Goal: Navigation & Orientation: Find specific page/section

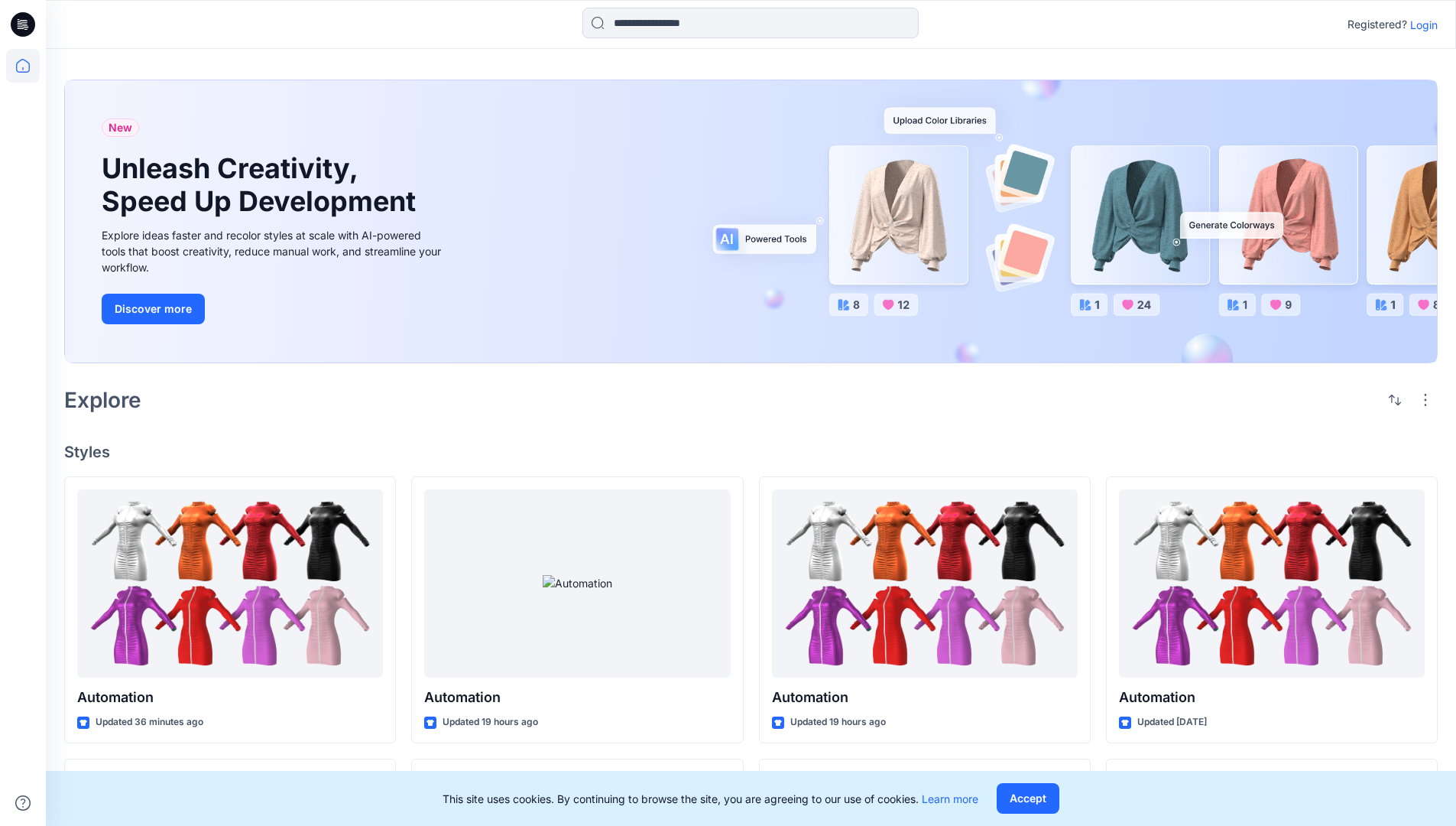
click at [1421, 24] on p "Login" at bounding box center [1424, 24] width 28 height 16
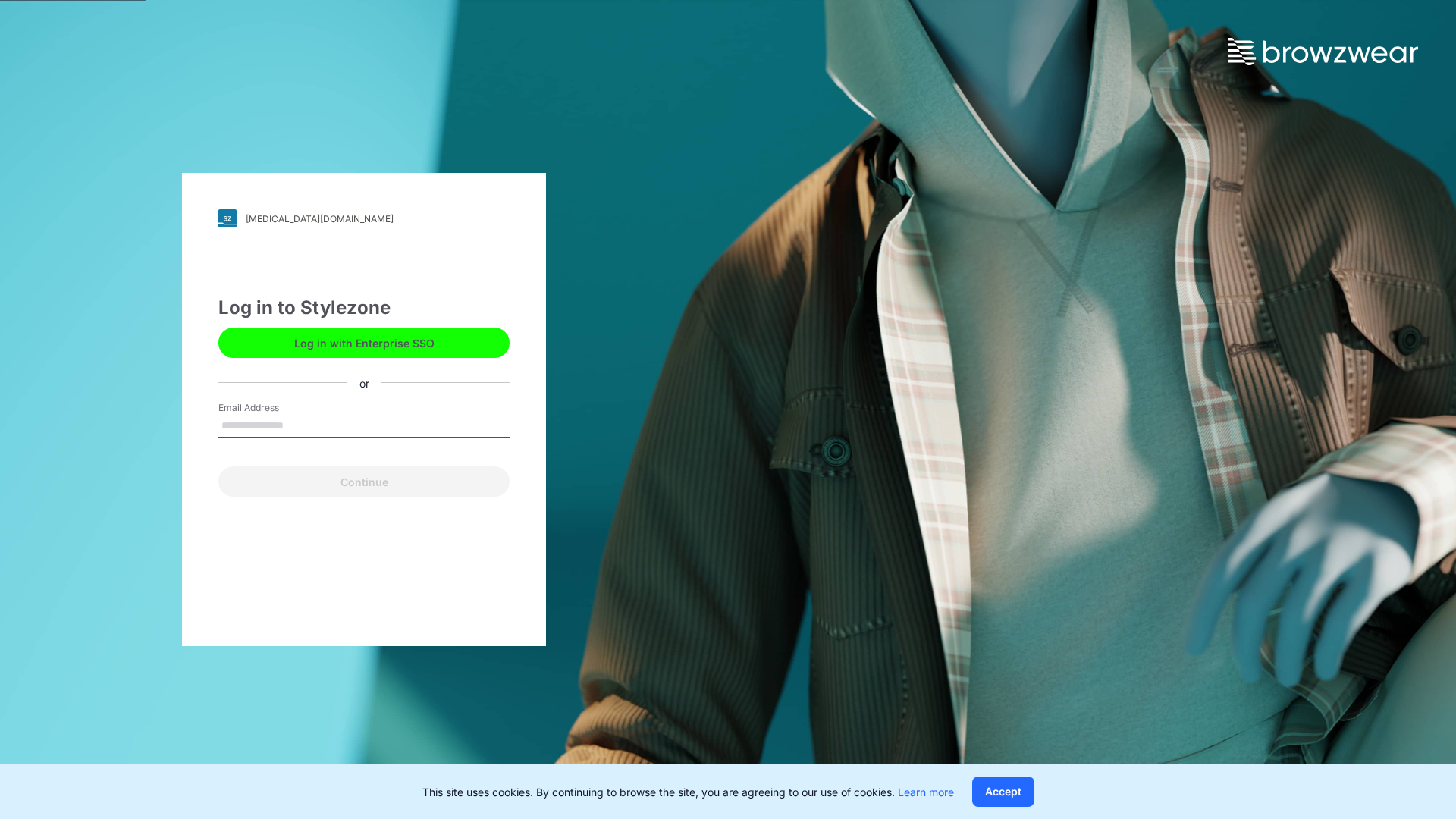
click at [299, 425] on input "Email Address" at bounding box center [364, 426] width 291 height 23
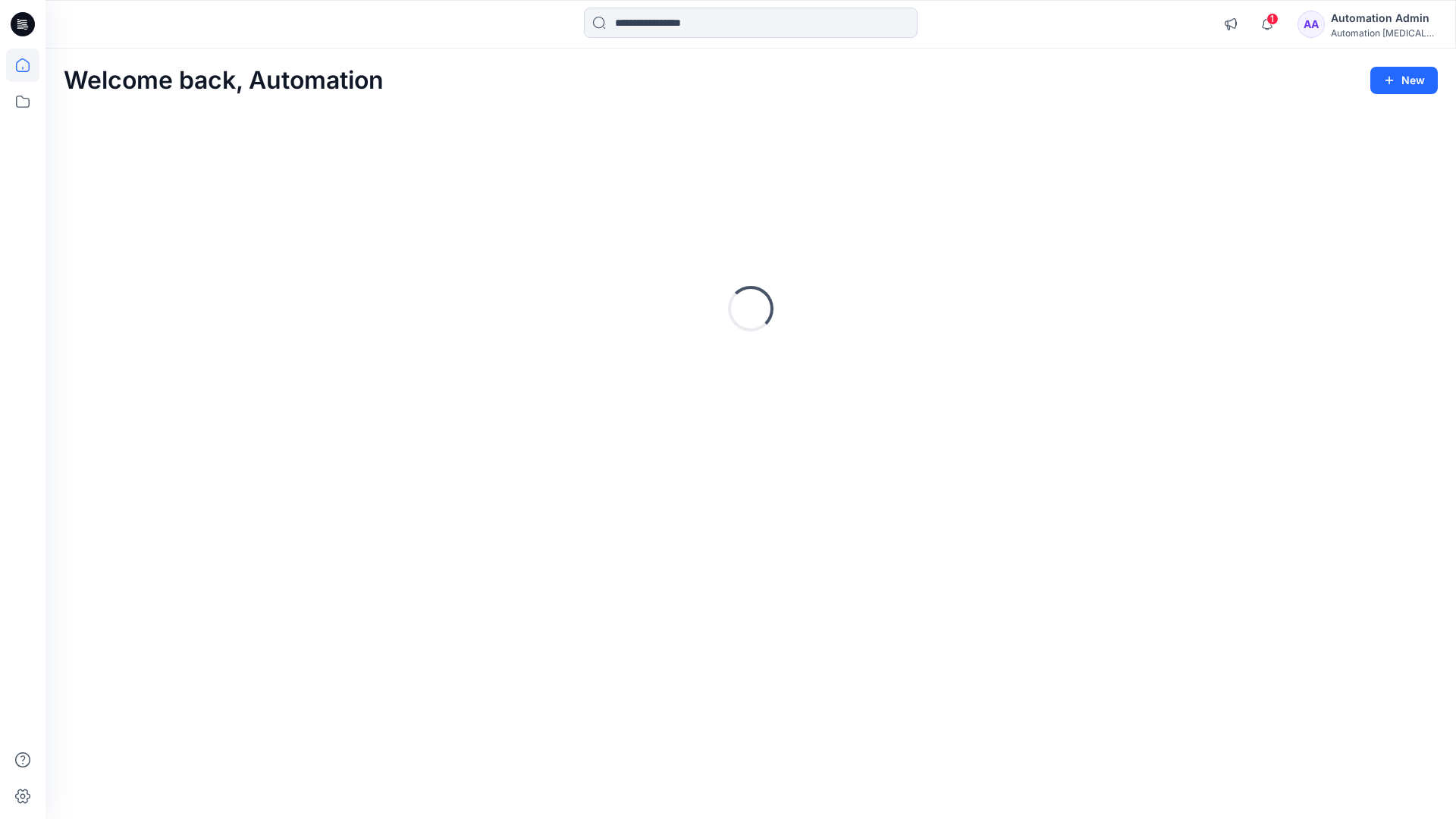
click at [29, 65] on icon at bounding box center [22, 64] width 14 height 14
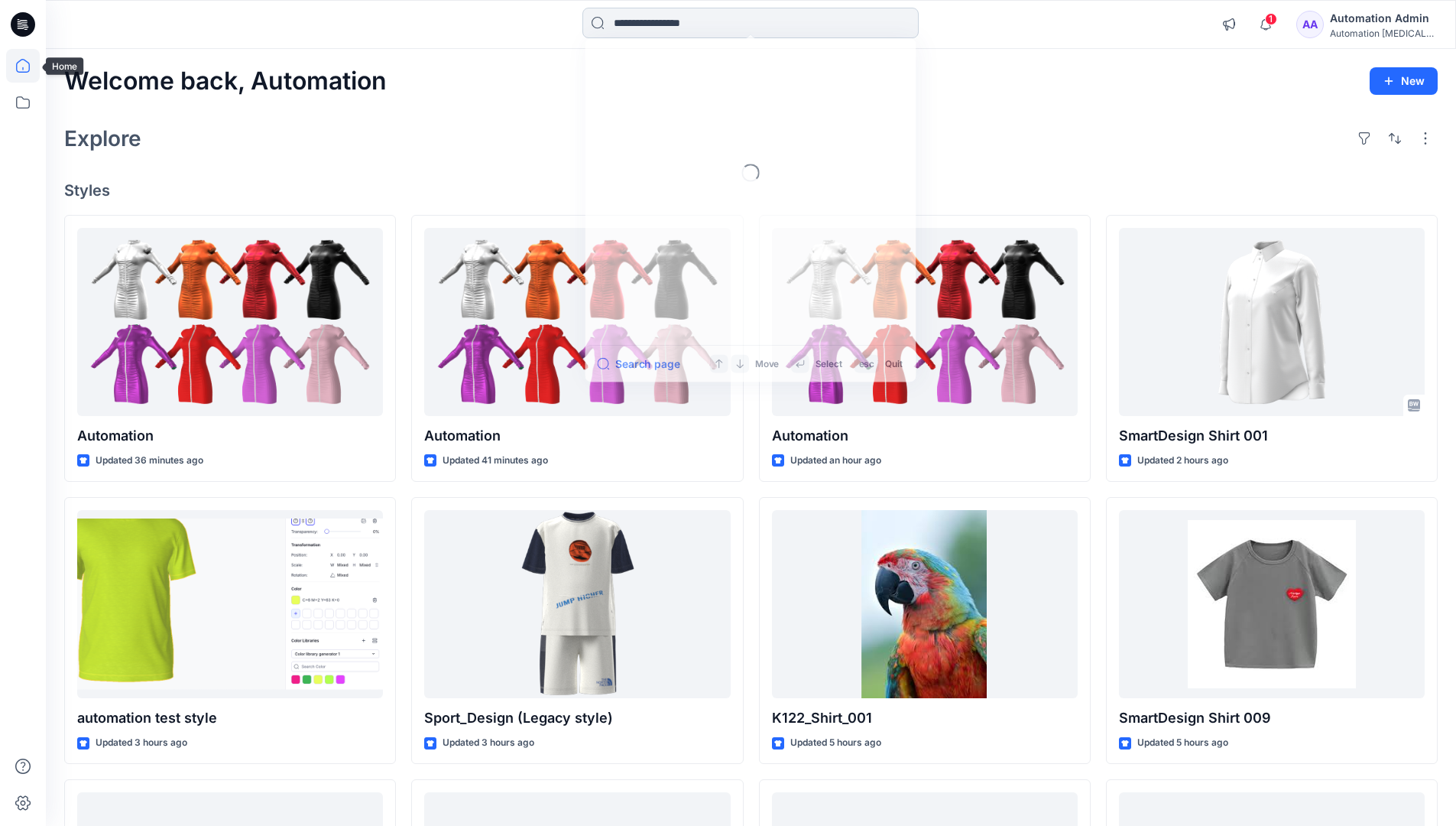
click at [663, 22] on input at bounding box center [750, 22] width 336 height 31
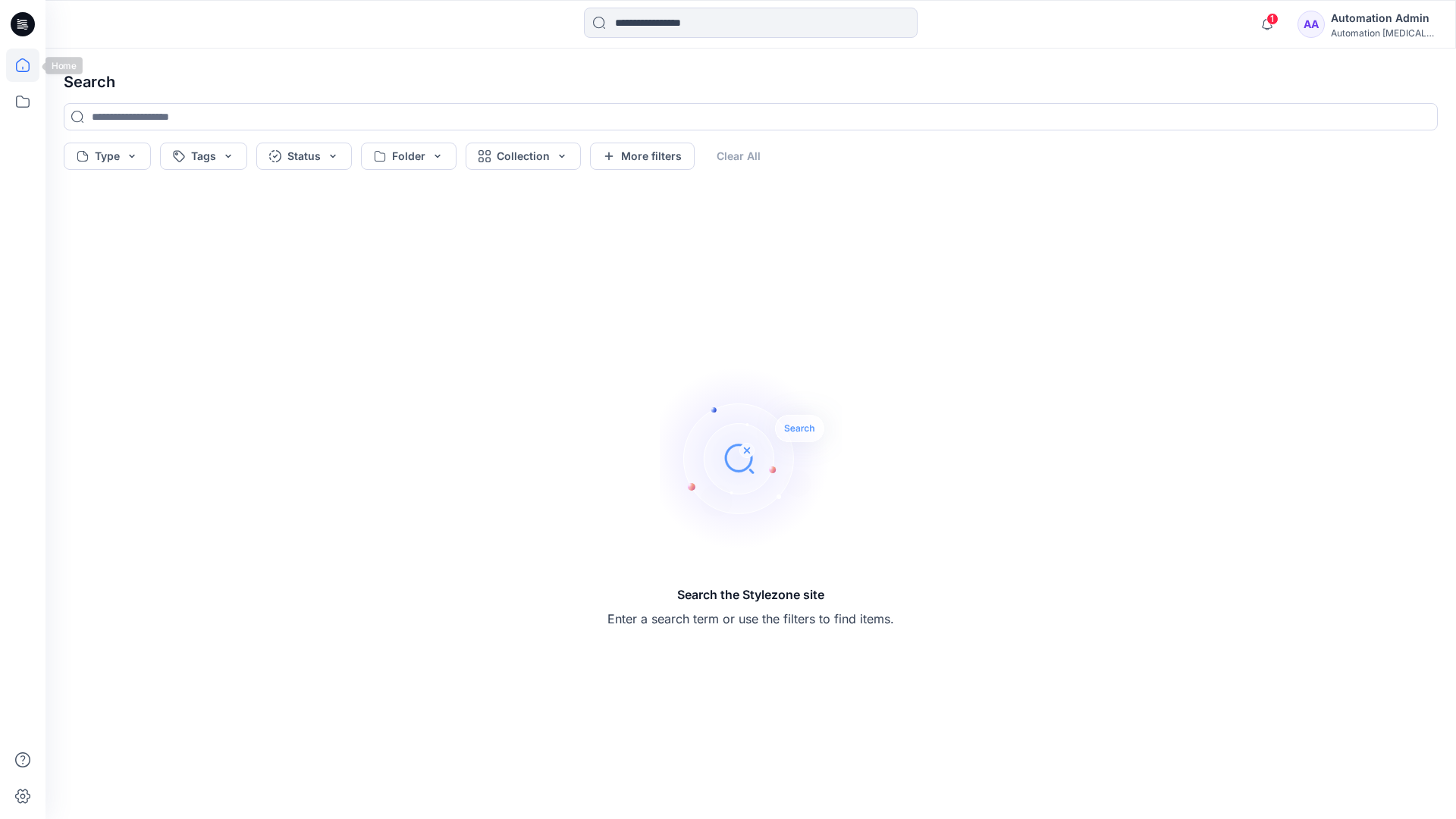
click at [16, 70] on icon at bounding box center [22, 64] width 14 height 14
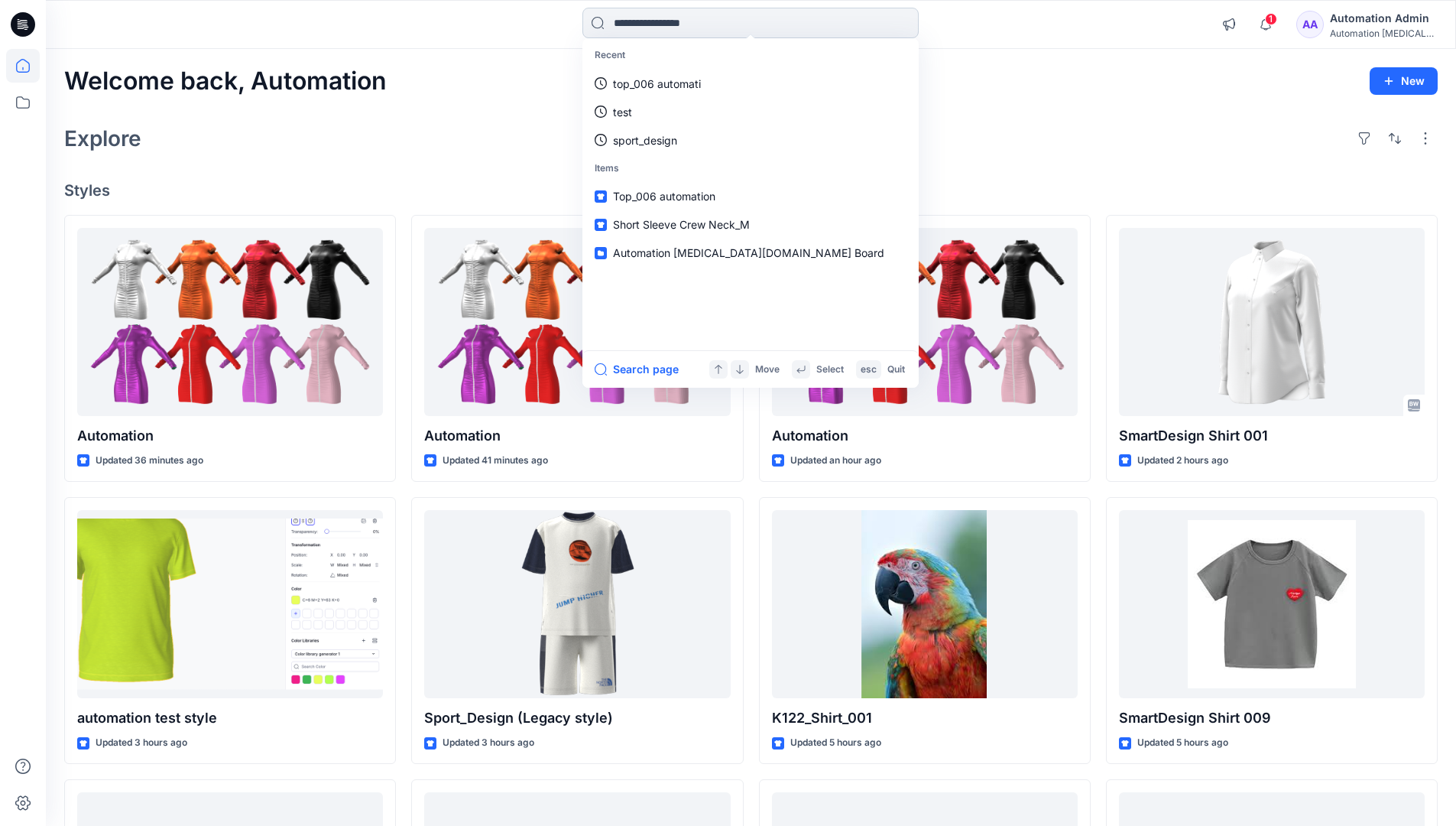
click at [640, 30] on input at bounding box center [750, 22] width 336 height 31
click at [656, 368] on button "Search page" at bounding box center [637, 370] width 84 height 19
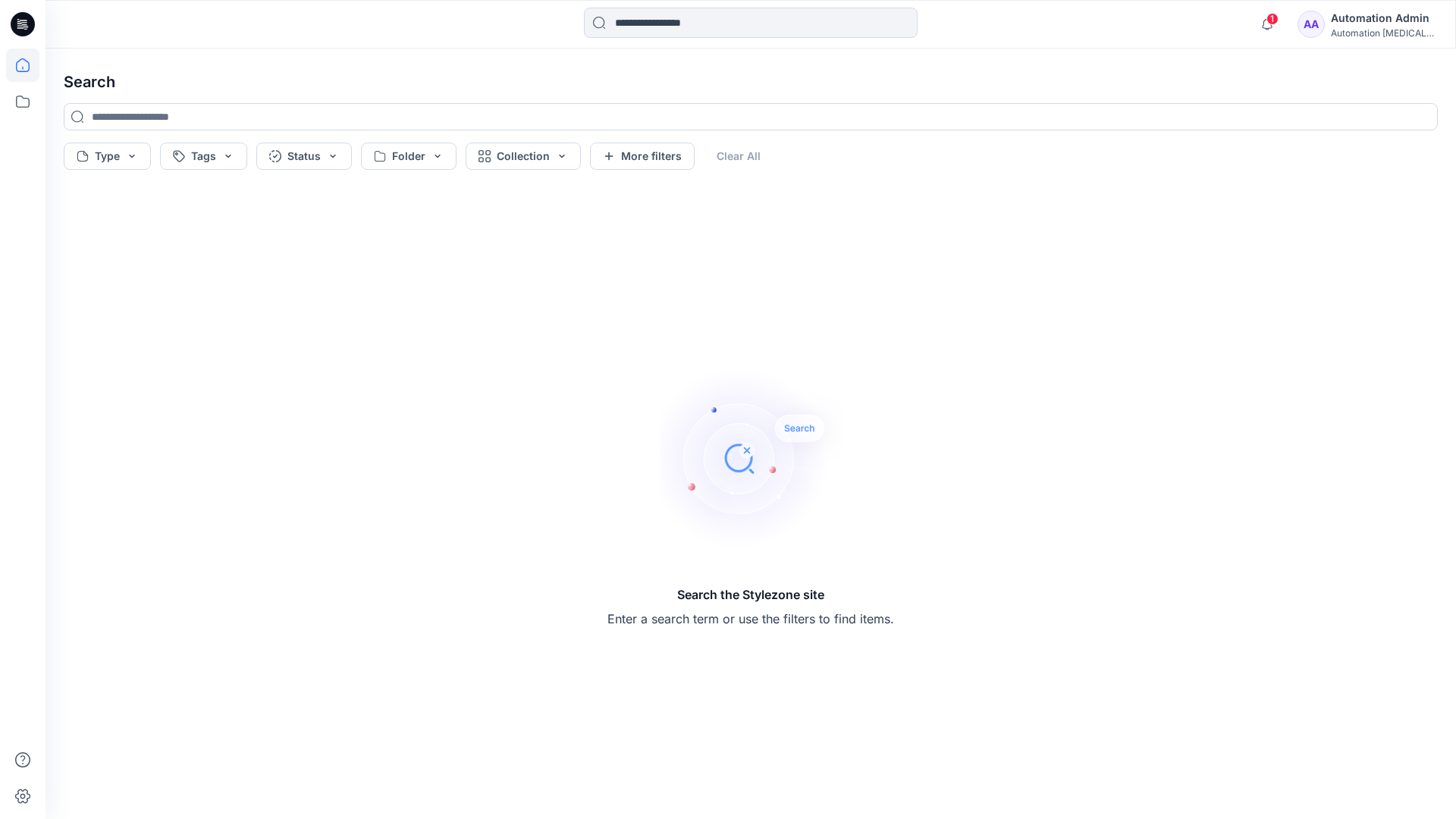
click at [27, 61] on icon at bounding box center [23, 65] width 33 height 33
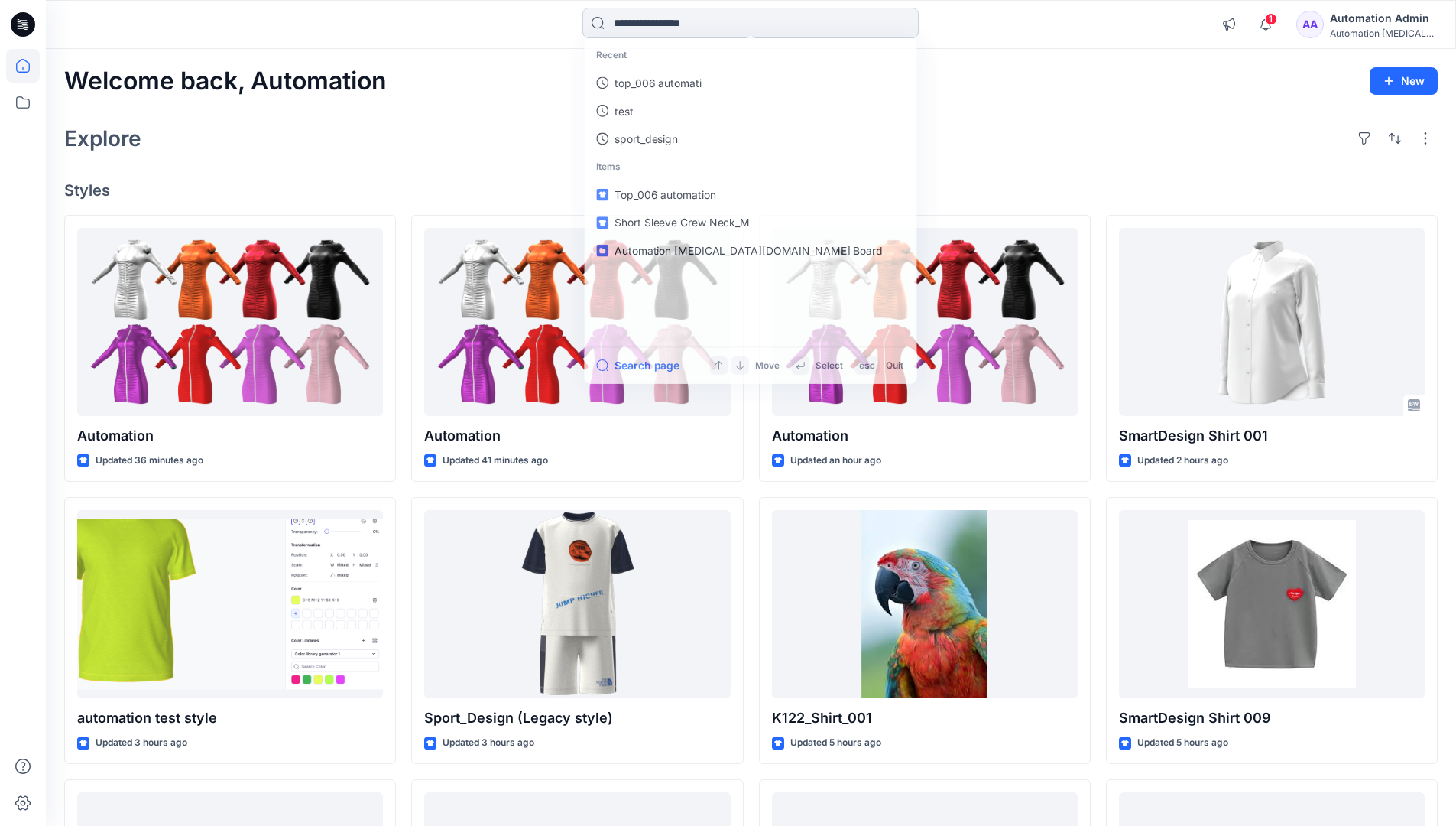
click at [658, 23] on input at bounding box center [750, 22] width 336 height 31
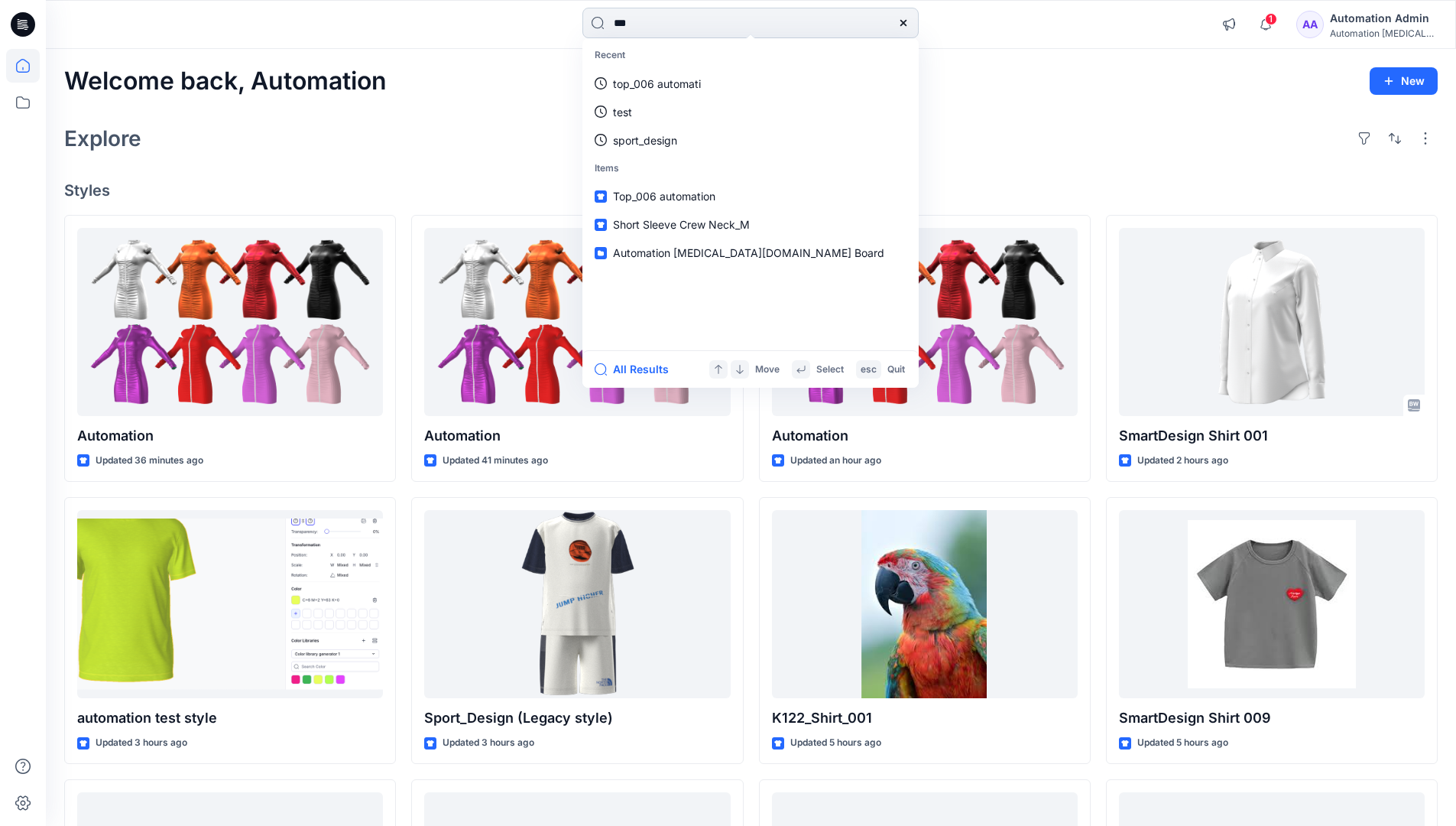
type input "****"
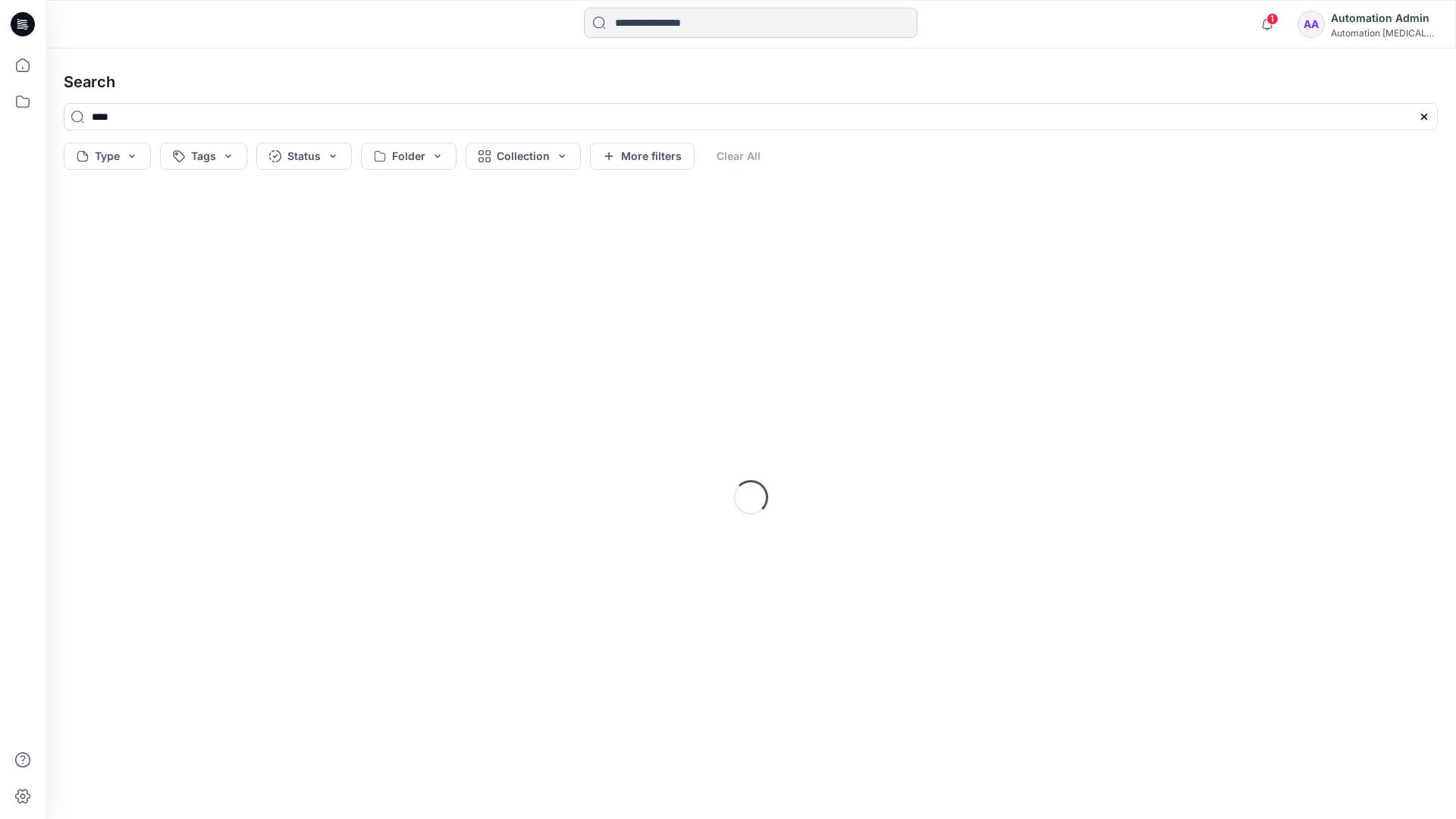
click at [658, 27] on input at bounding box center [751, 22] width 333 height 30
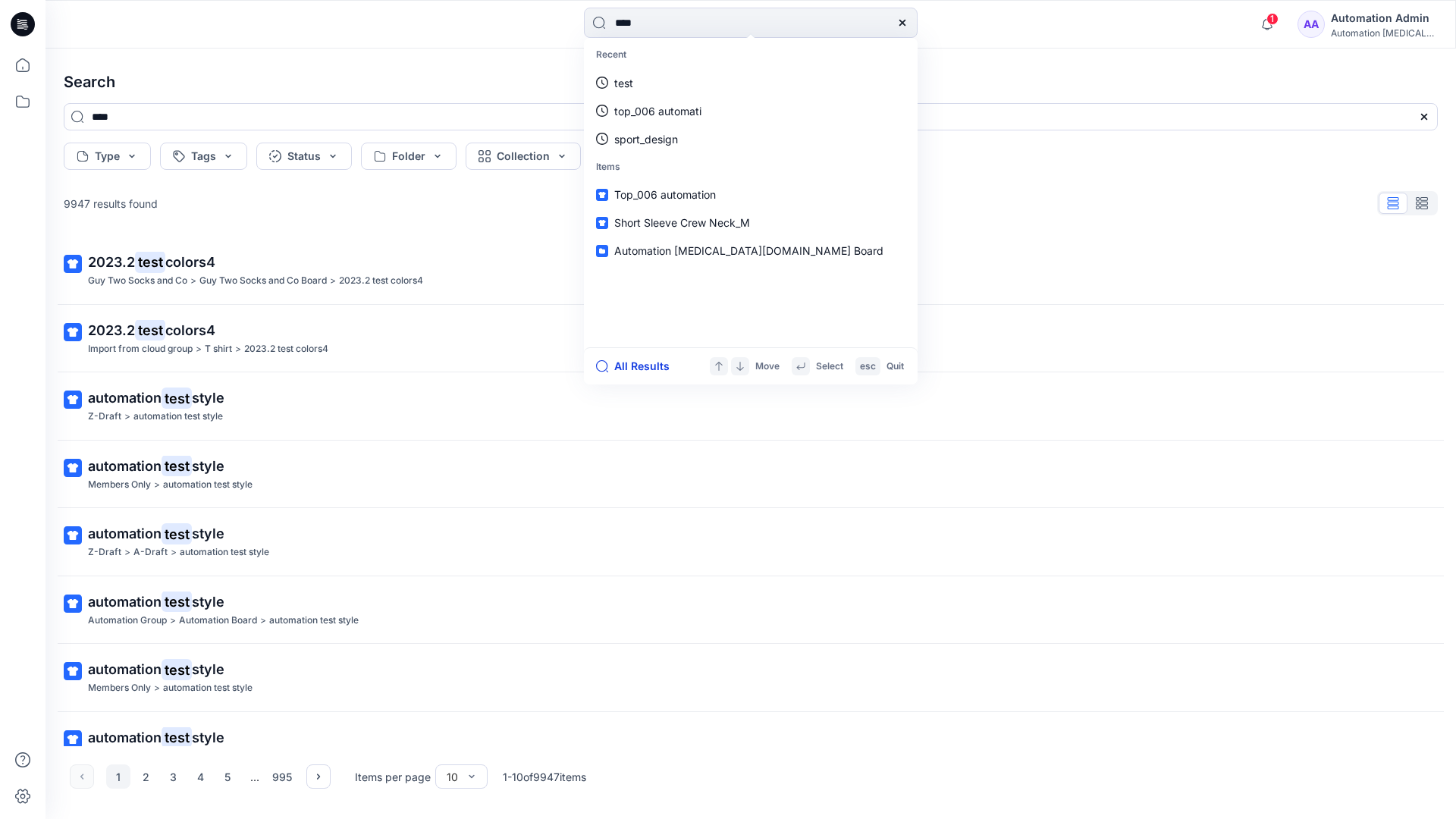
type input "****"
click at [624, 367] on button "All Results" at bounding box center [637, 367] width 84 height 18
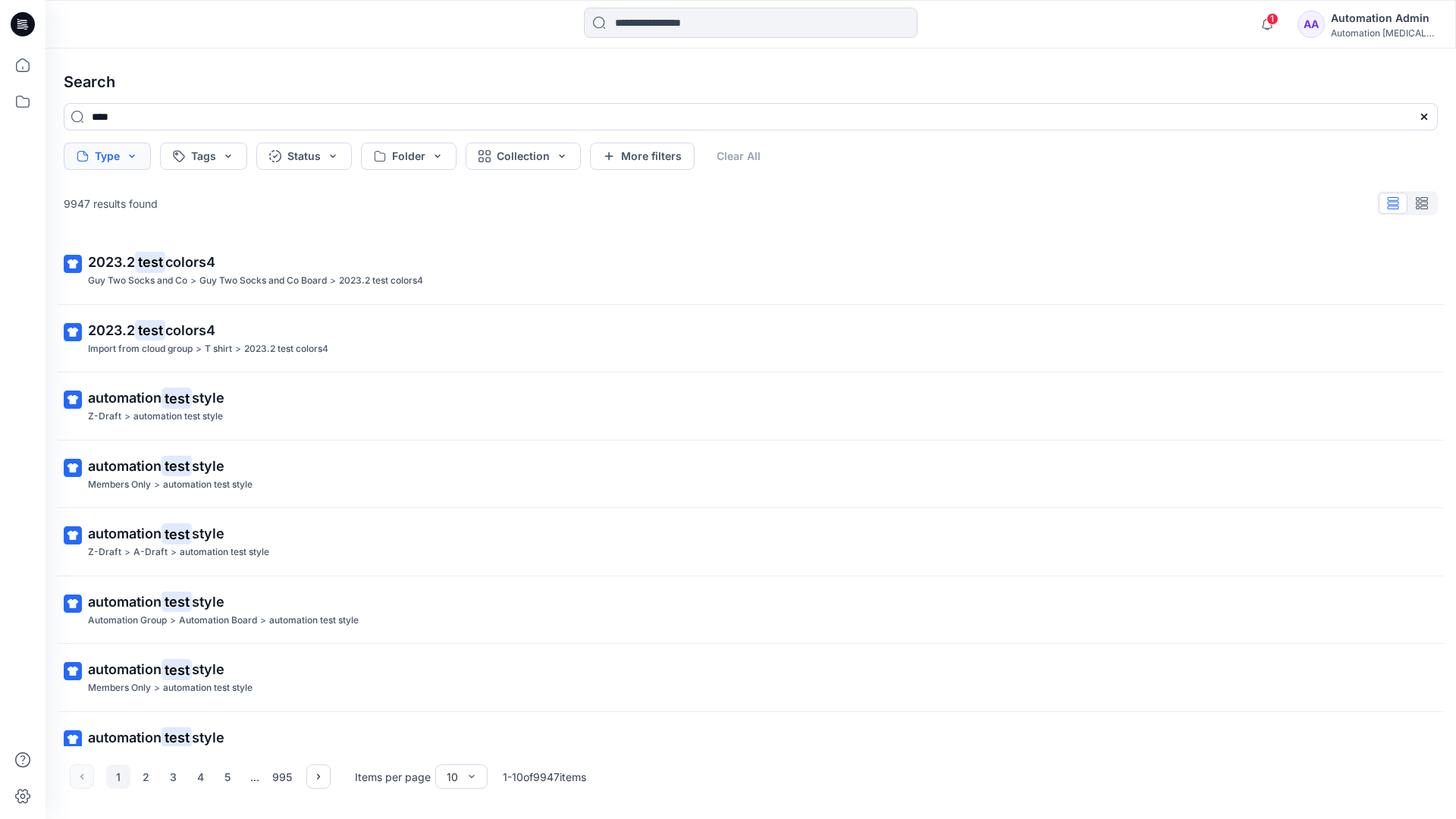
click at [130, 161] on button "Type" at bounding box center [107, 157] width 87 height 28
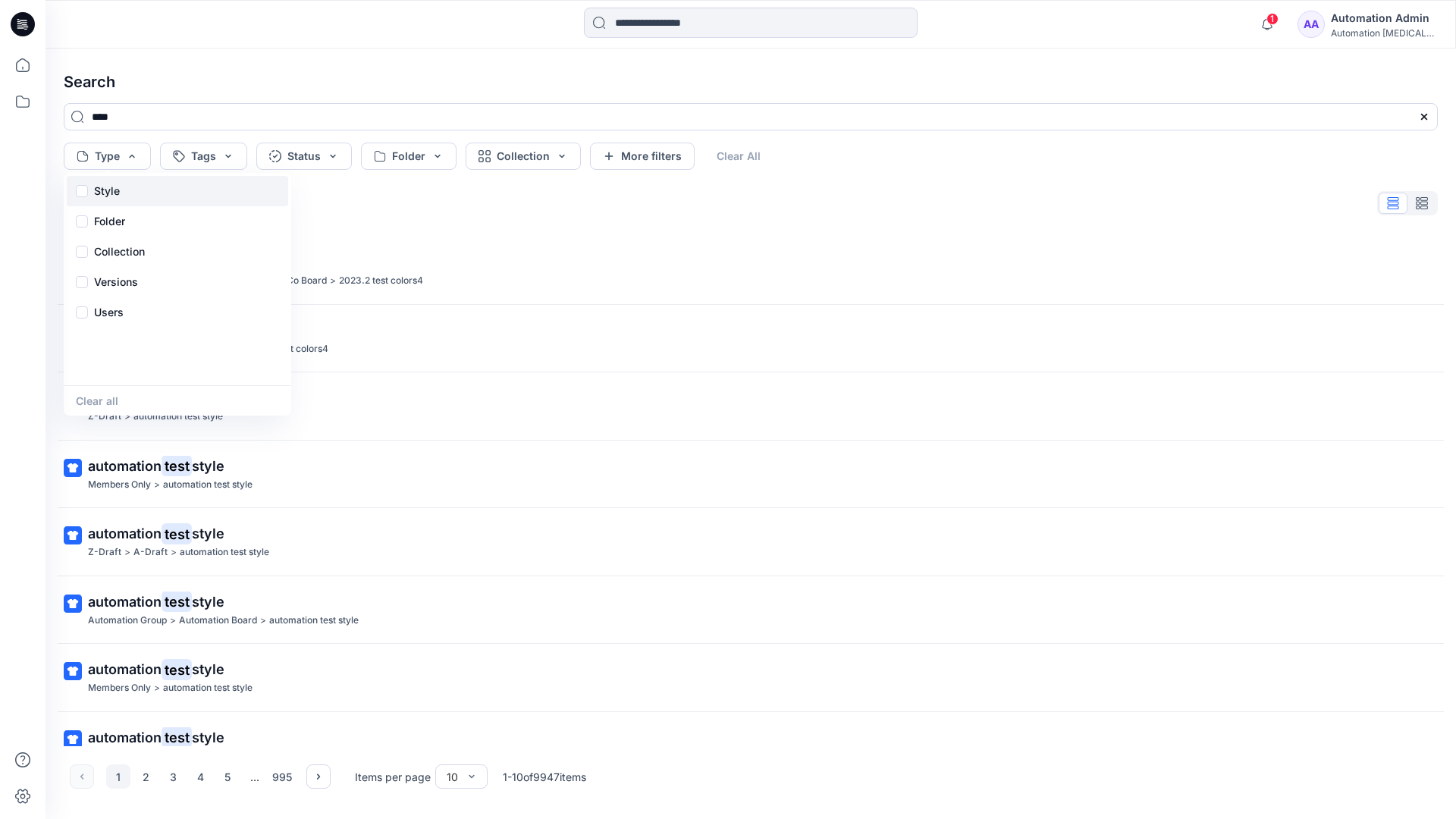
click at [126, 188] on div "Style" at bounding box center [177, 191] width 221 height 30
click at [109, 226] on p "Folder" at bounding box center [110, 222] width 31 height 18
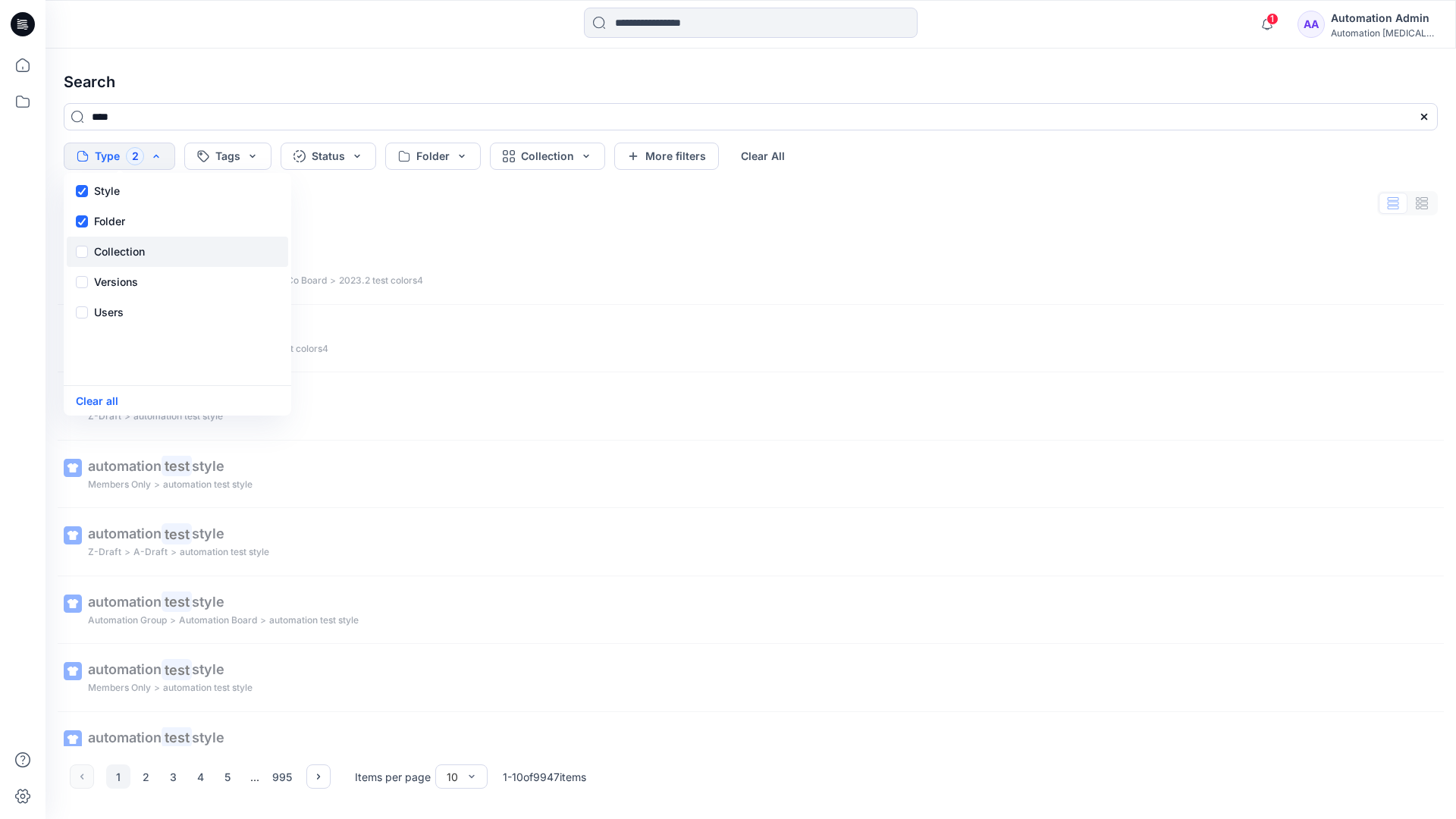
click at [123, 246] on p "Collection" at bounding box center [119, 252] width 51 height 18
click at [122, 277] on p "Versions" at bounding box center [116, 282] width 44 height 18
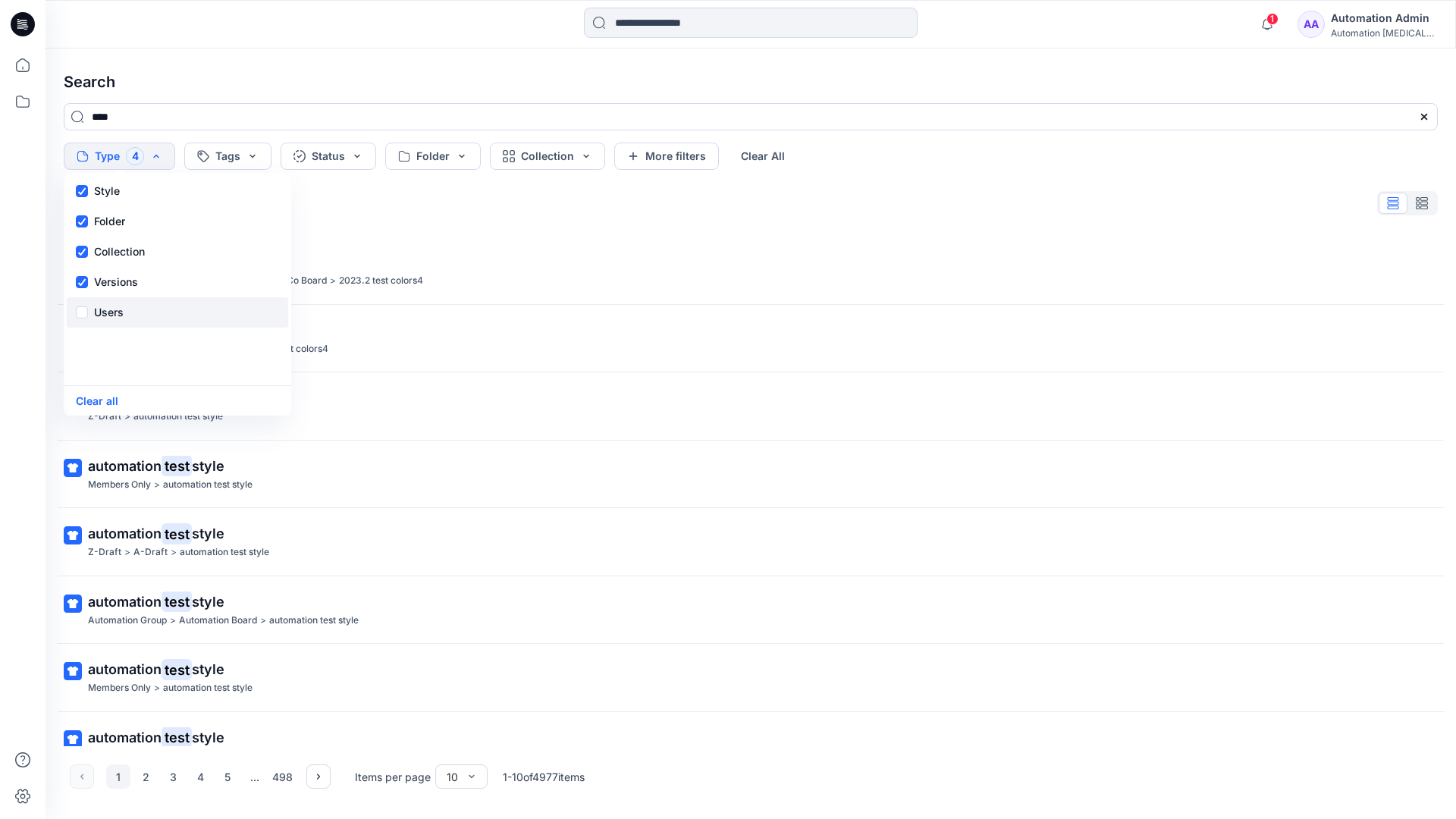
click at [113, 308] on p "Users" at bounding box center [109, 312] width 29 height 18
click at [103, 404] on button "Clear all" at bounding box center [97, 401] width 42 height 18
click at [212, 151] on button "Tags" at bounding box center [204, 157] width 87 height 28
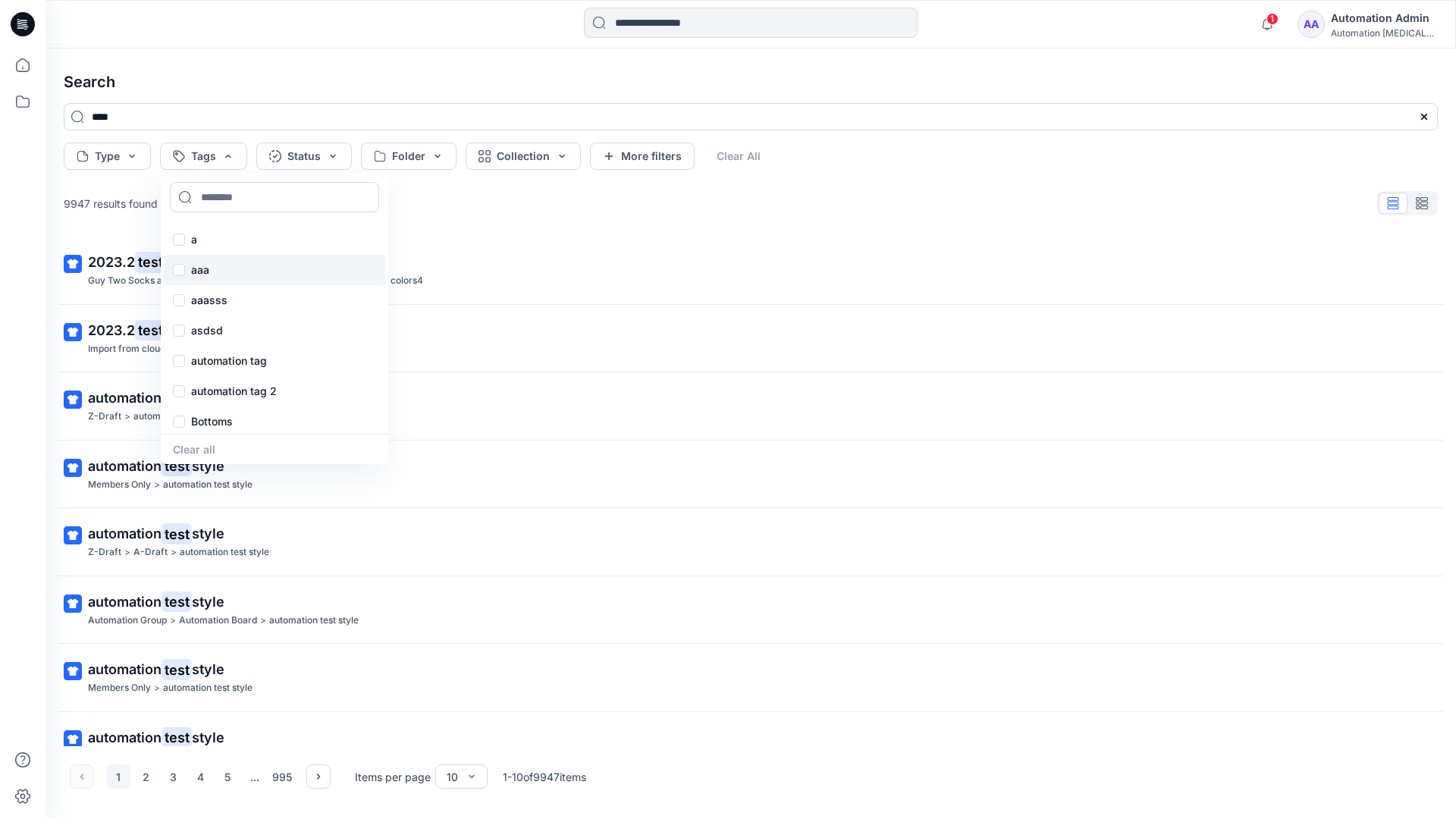
click at [199, 263] on p "aaa" at bounding box center [200, 270] width 18 height 18
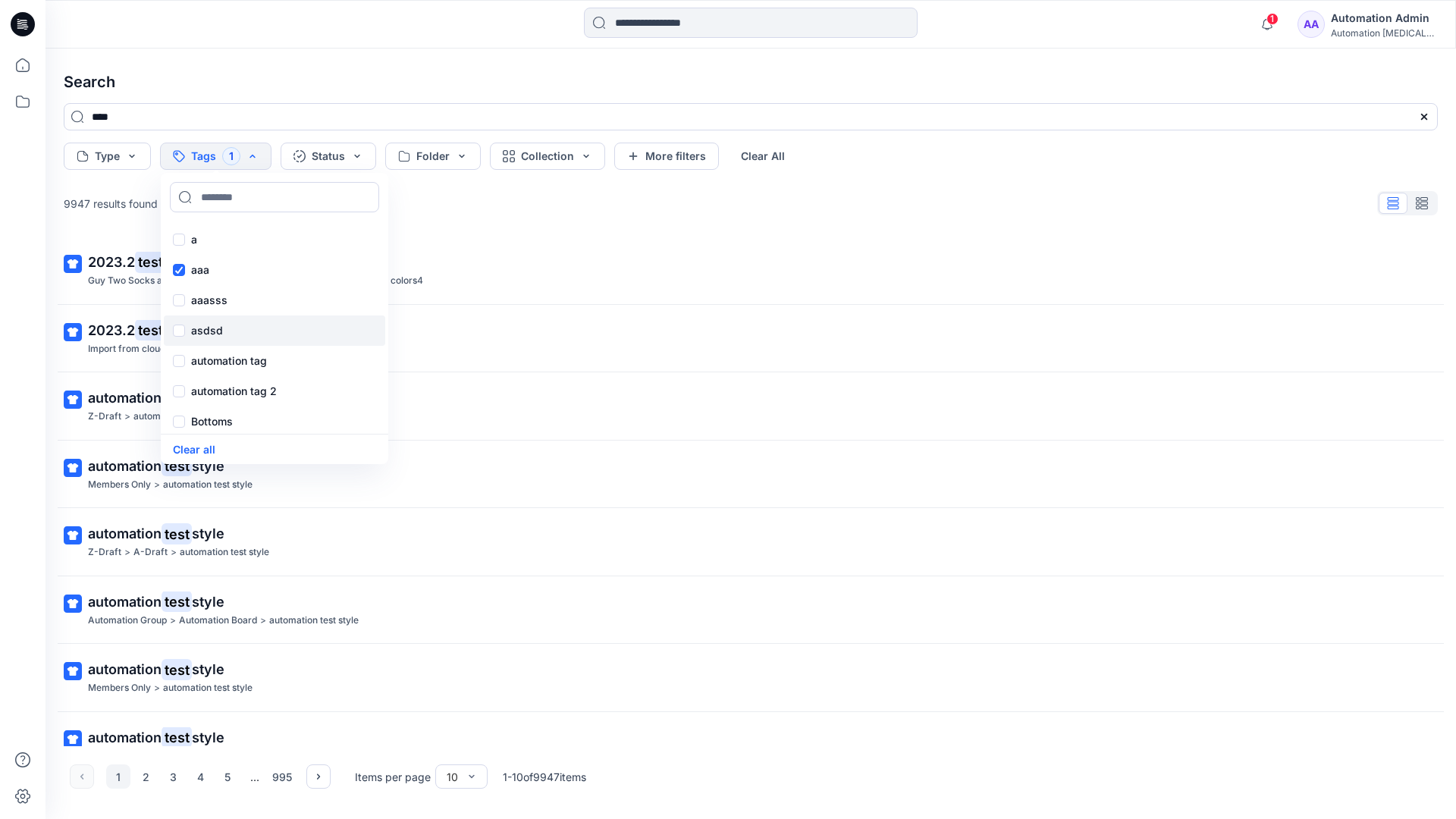
click at [197, 328] on p "asdsd" at bounding box center [206, 331] width 32 height 18
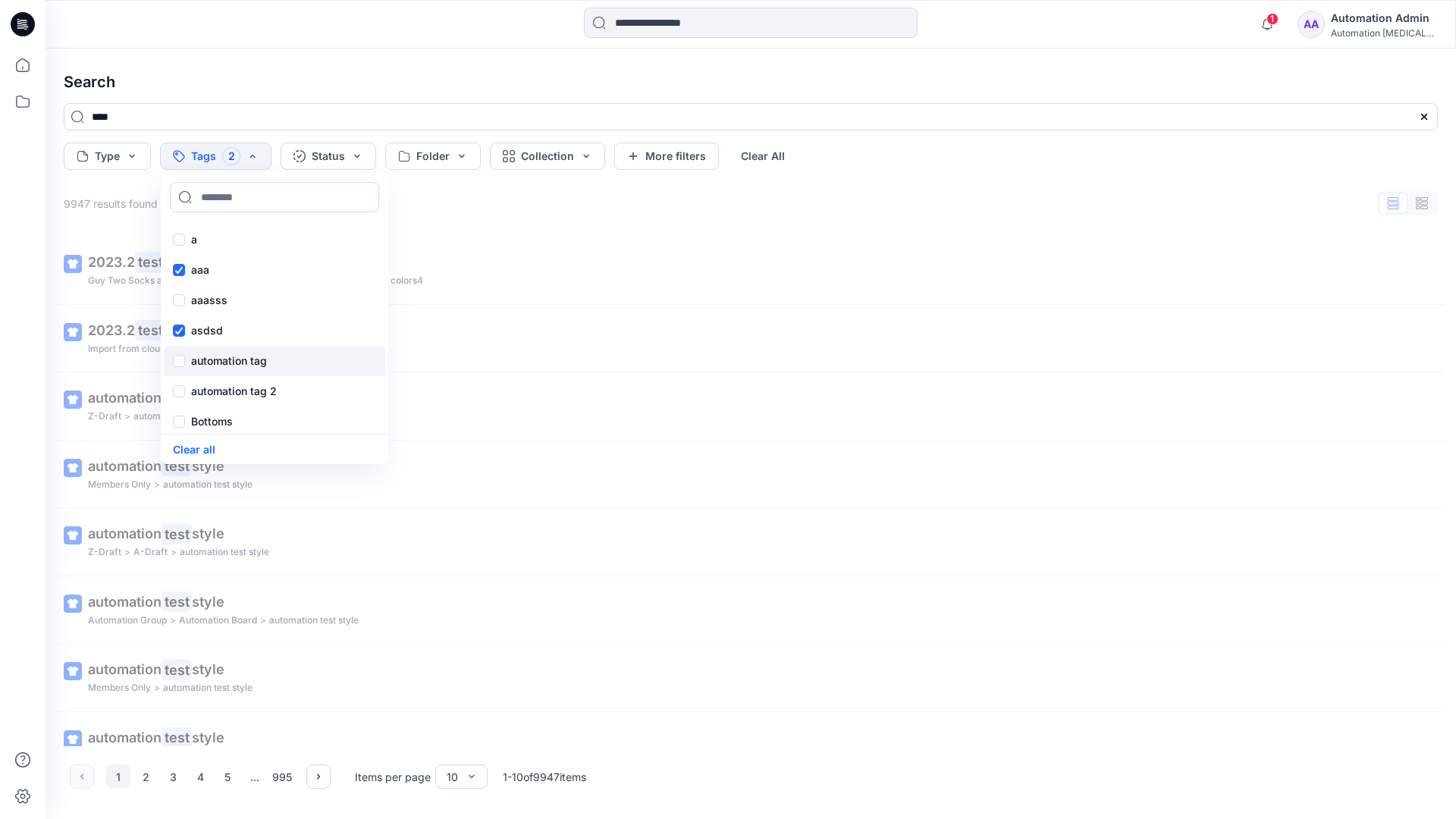
click at [199, 358] on p "automation tag" at bounding box center [228, 361] width 76 height 18
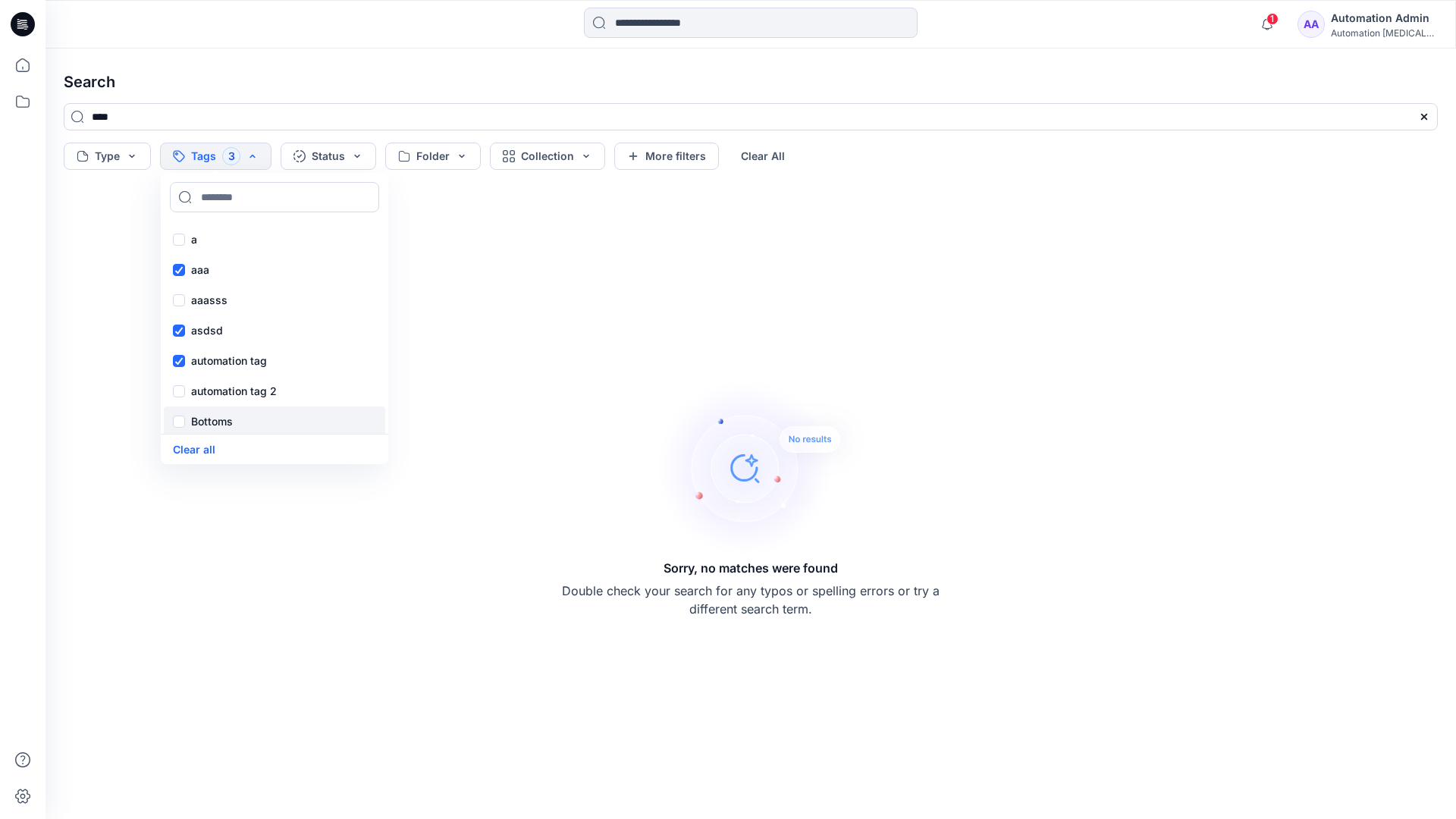
click at [207, 422] on p "Bottoms" at bounding box center [211, 422] width 41 height 18
click at [226, 437] on div "Core" at bounding box center [274, 451] width 221 height 30
click at [222, 354] on div "f" at bounding box center [274, 357] width 221 height 30
click at [228, 384] on p "fhvsjkdlhg" at bounding box center [217, 389] width 53 height 18
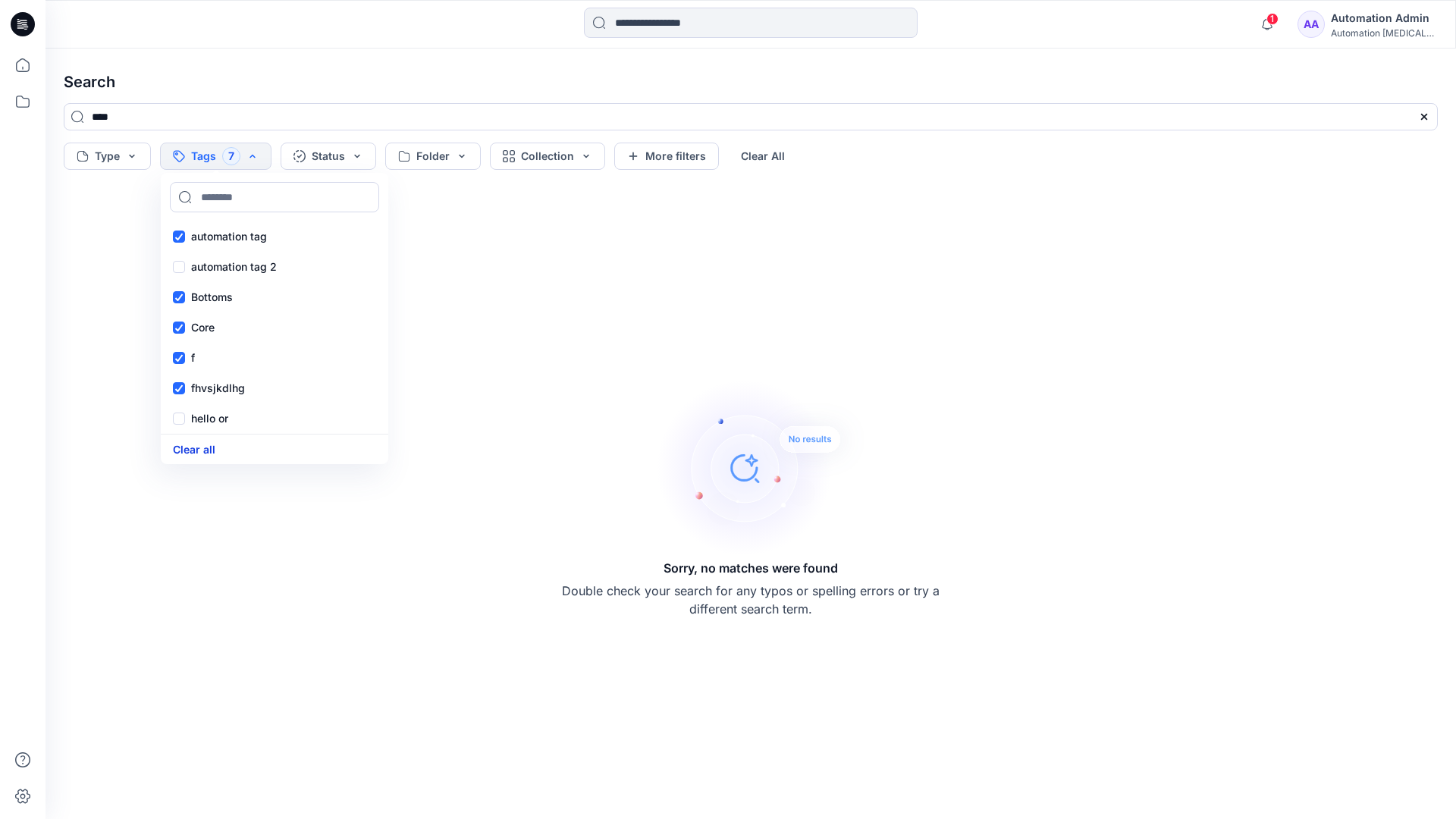
click at [204, 445] on button "Clear all" at bounding box center [194, 449] width 42 height 18
click at [310, 158] on button "Status" at bounding box center [304, 157] width 96 height 28
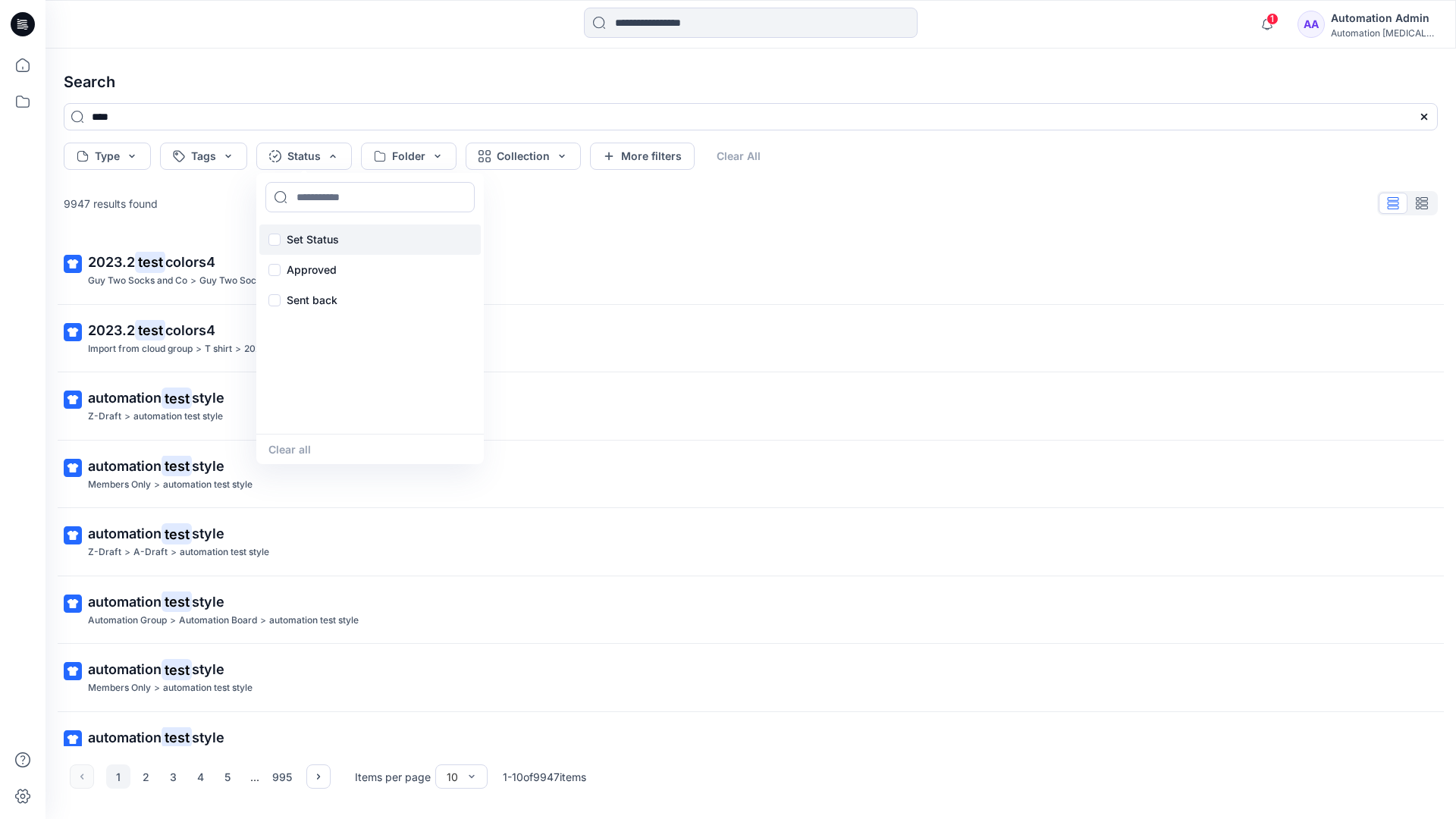
click at [335, 230] on p "Set Status" at bounding box center [312, 240] width 52 height 18
click at [285, 451] on button "Clear all" at bounding box center [289, 449] width 42 height 18
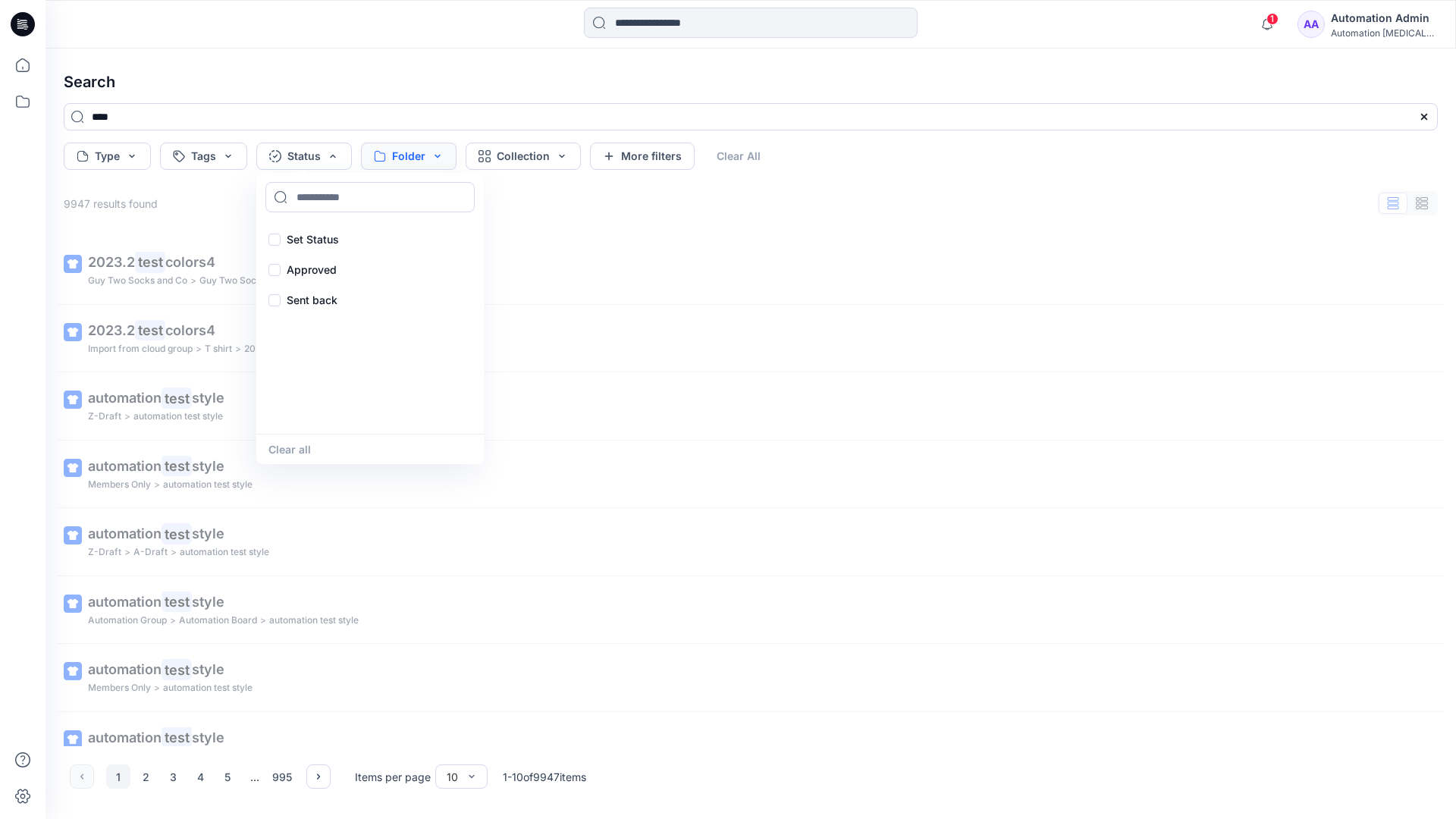
click at [435, 166] on button "Folder" at bounding box center [409, 157] width 96 height 28
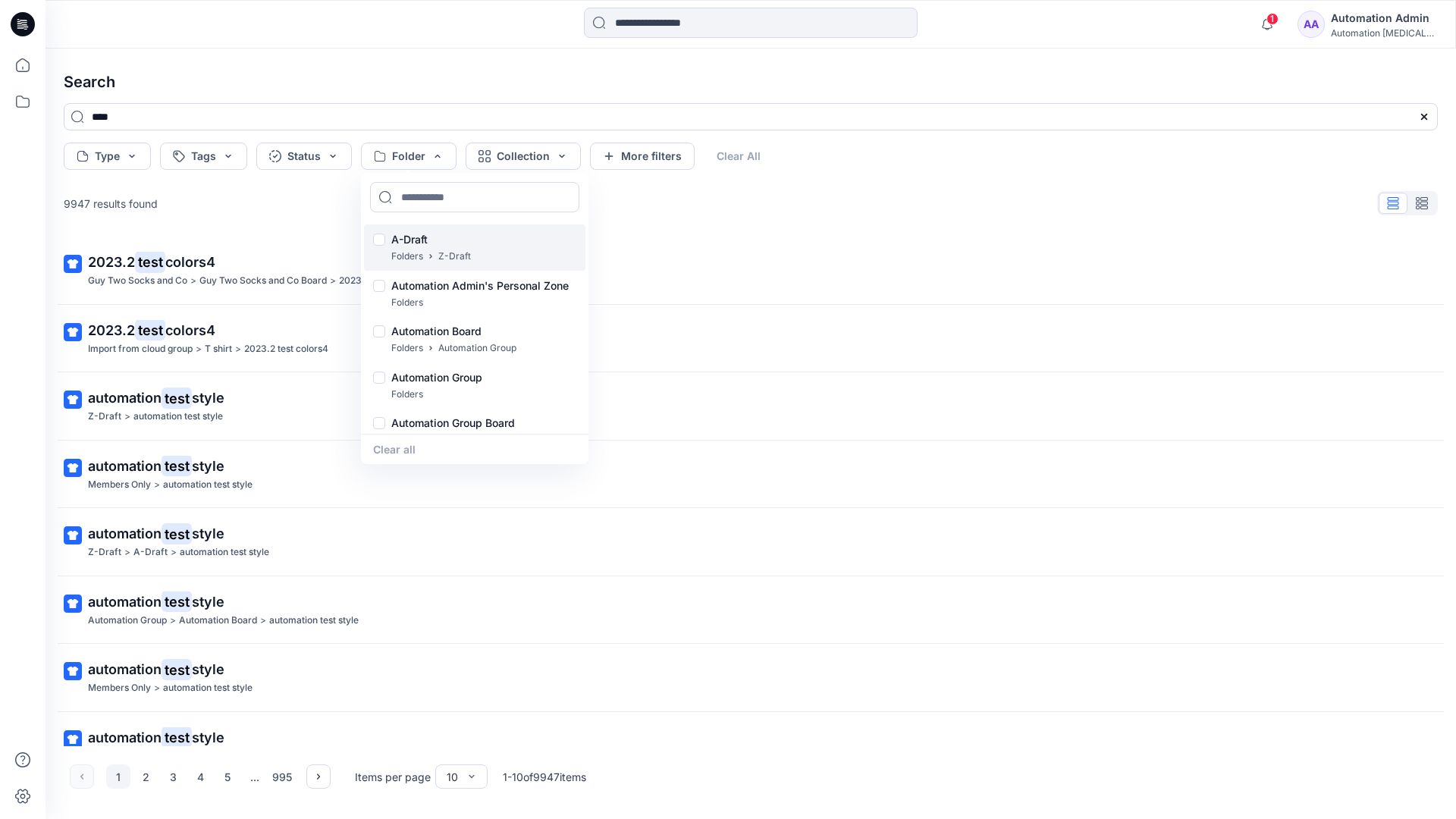
click at [414, 234] on p "A-Draft" at bounding box center [431, 240] width 79 height 18
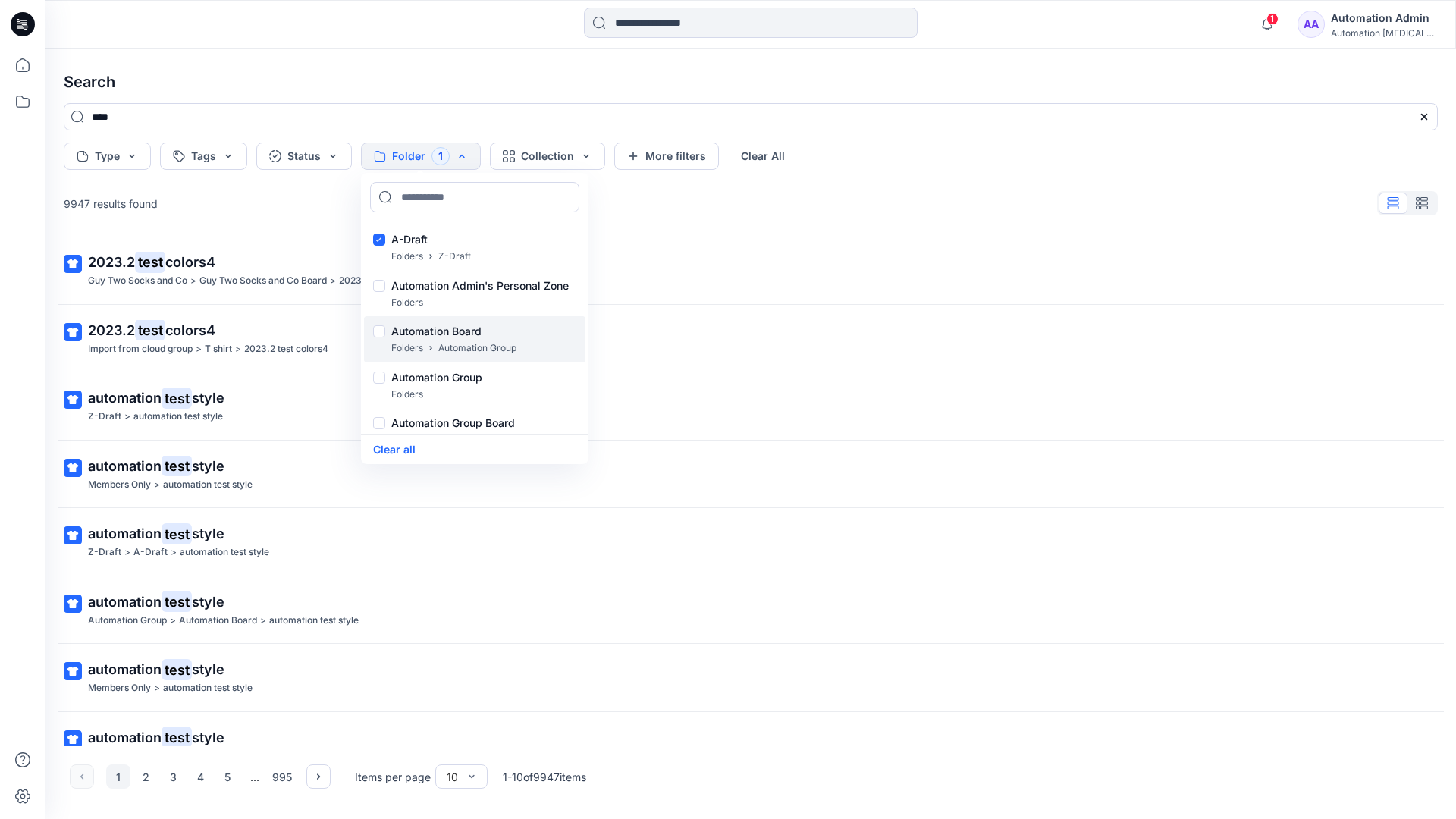
click at [407, 341] on p "Folders" at bounding box center [407, 348] width 32 height 16
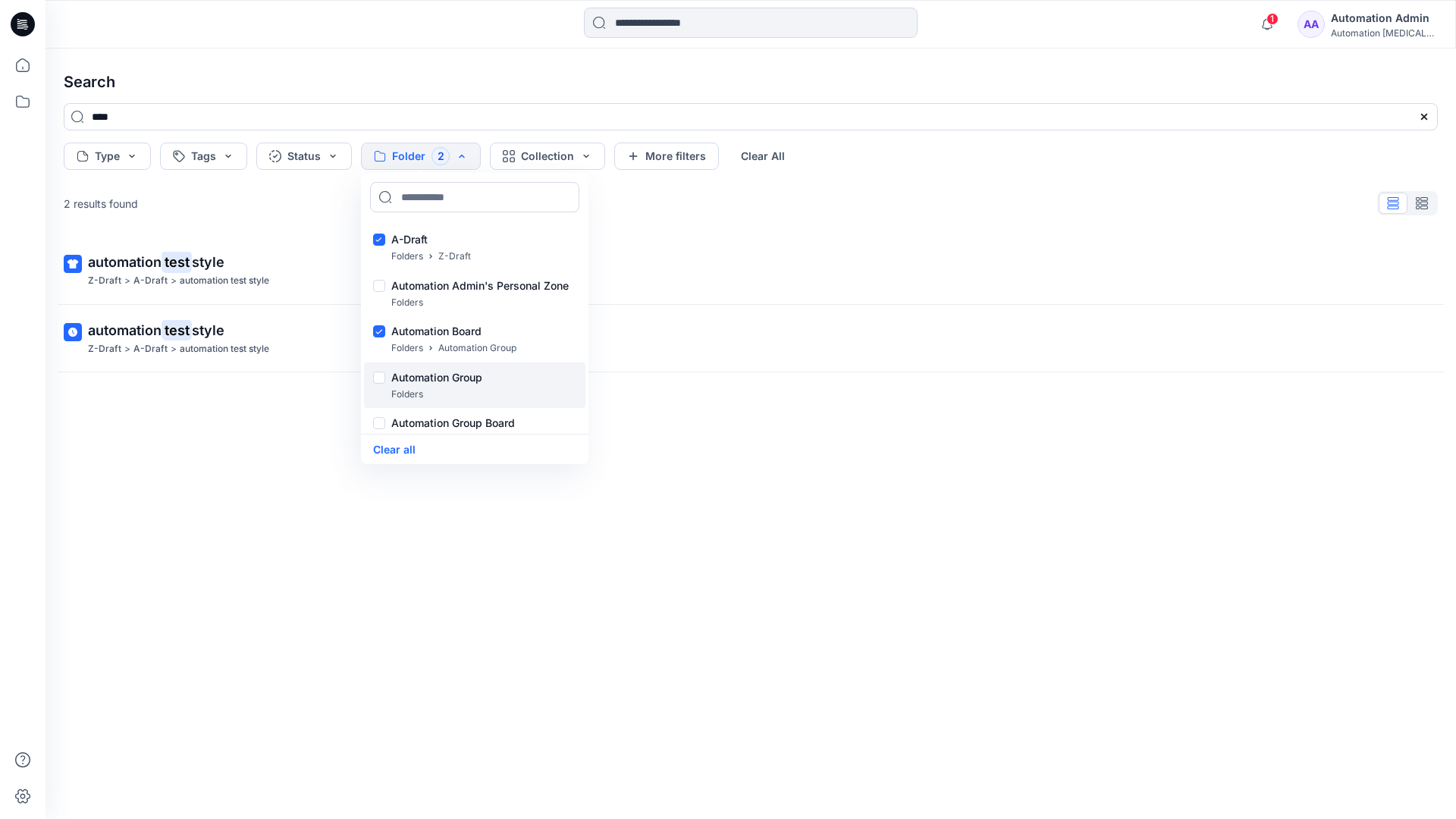
click at [402, 388] on p "Folders" at bounding box center [407, 394] width 32 height 16
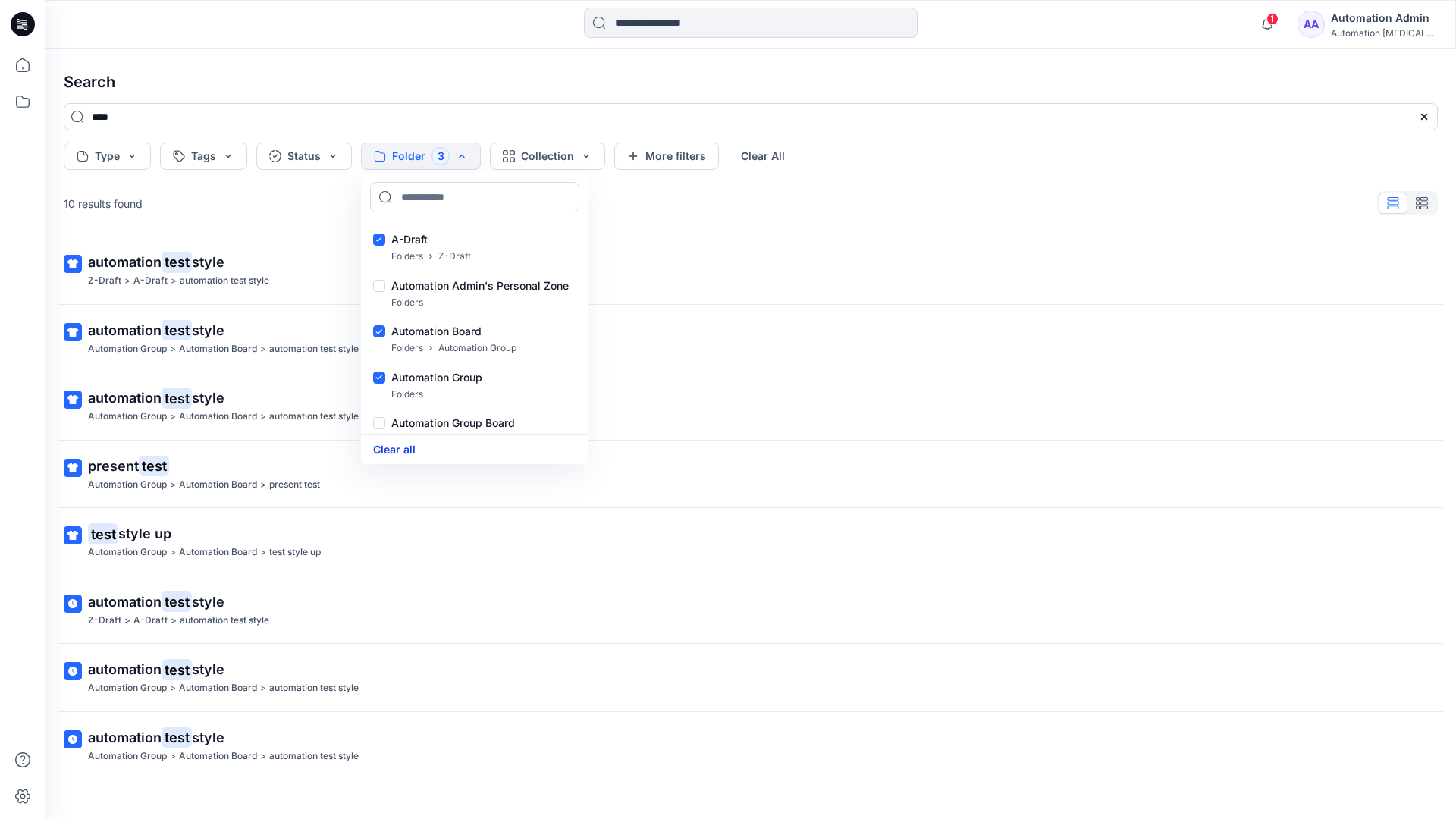
click at [405, 449] on button "Clear all" at bounding box center [394, 449] width 42 height 18
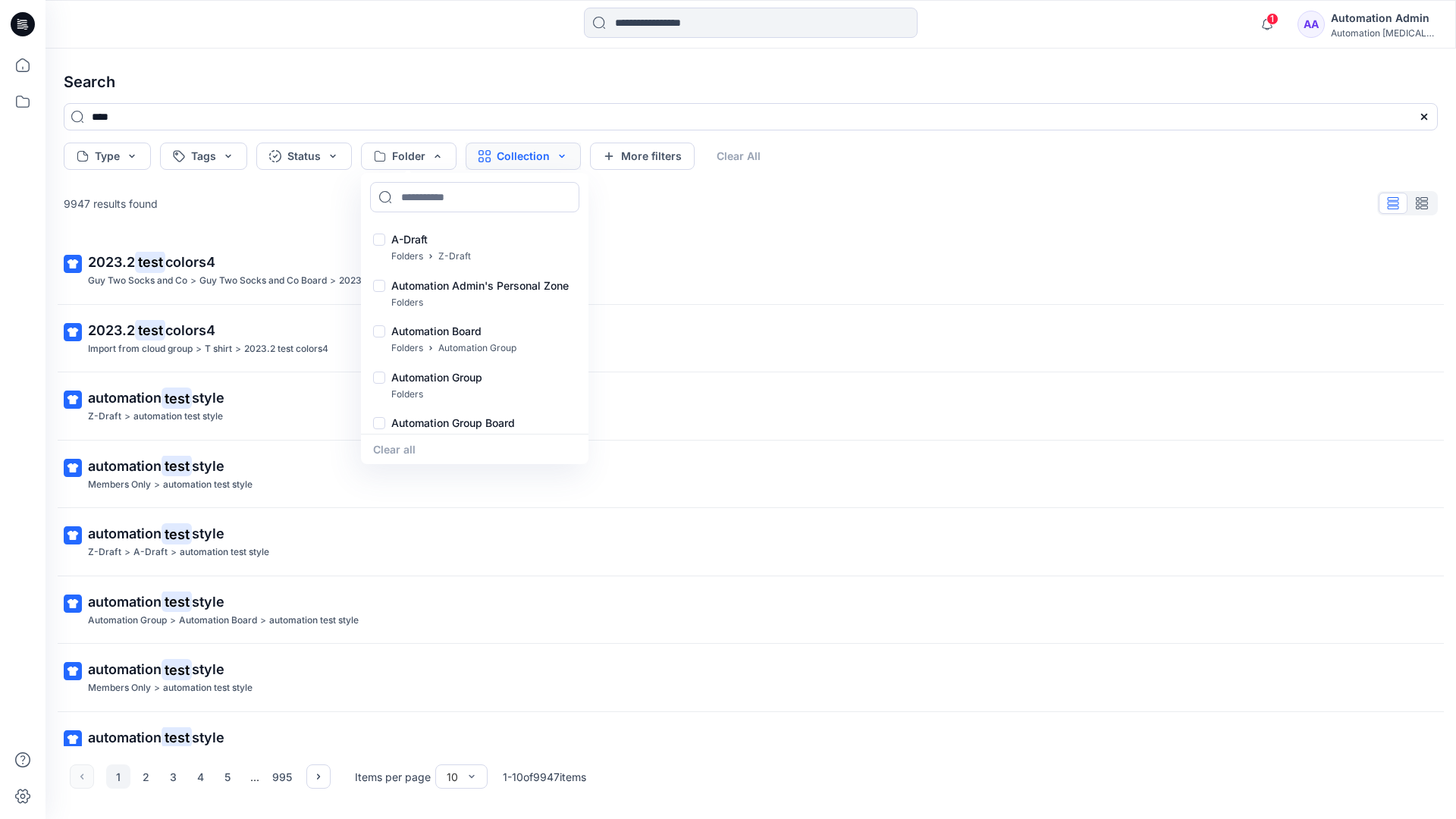
click at [542, 160] on button "Collection" at bounding box center [522, 157] width 115 height 28
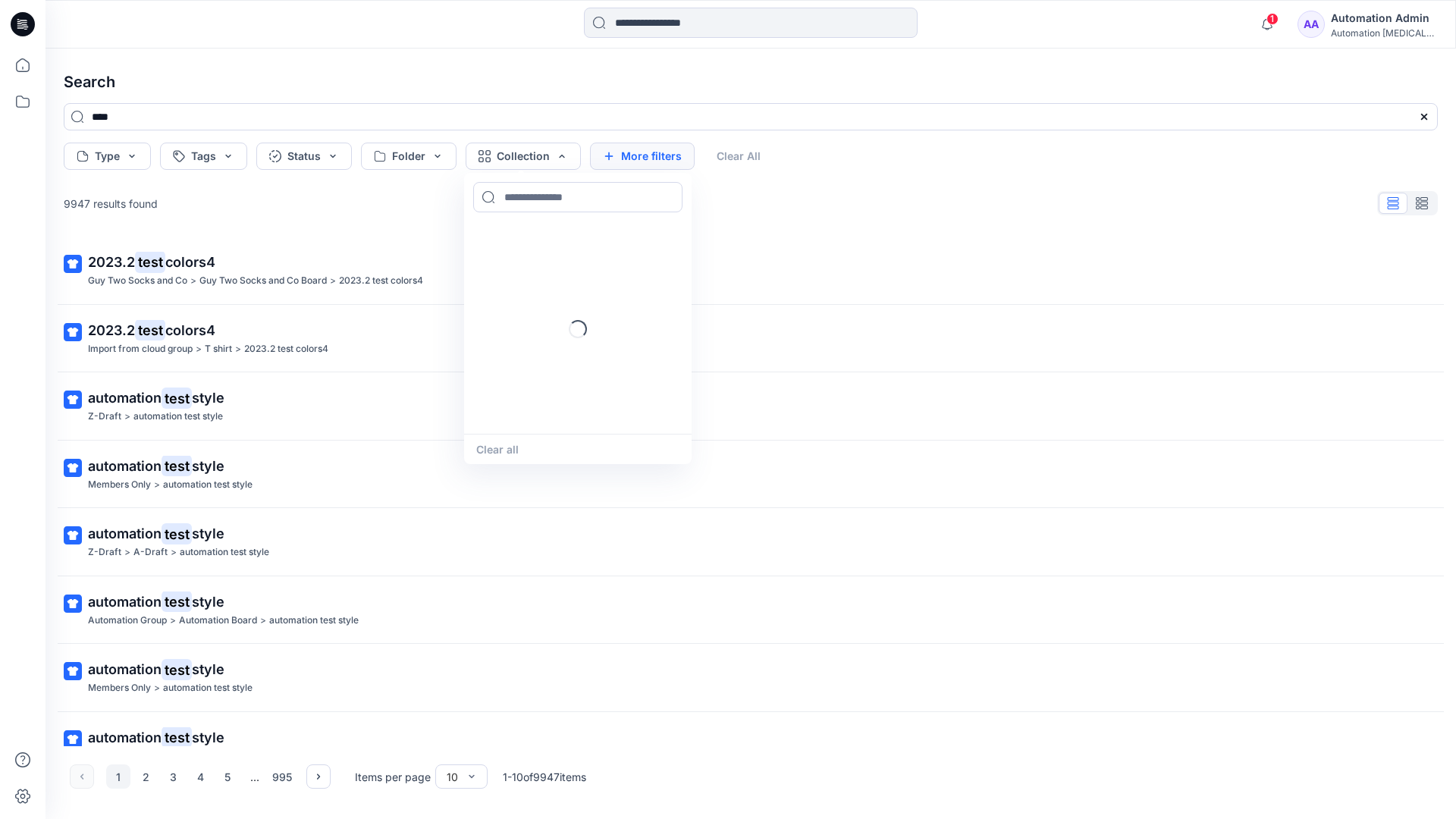
click at [638, 153] on button "More filters" at bounding box center [643, 157] width 105 height 28
click at [684, 157] on button "Created by" at bounding box center [649, 157] width 119 height 28
click at [667, 196] on input at bounding box center [701, 197] width 209 height 30
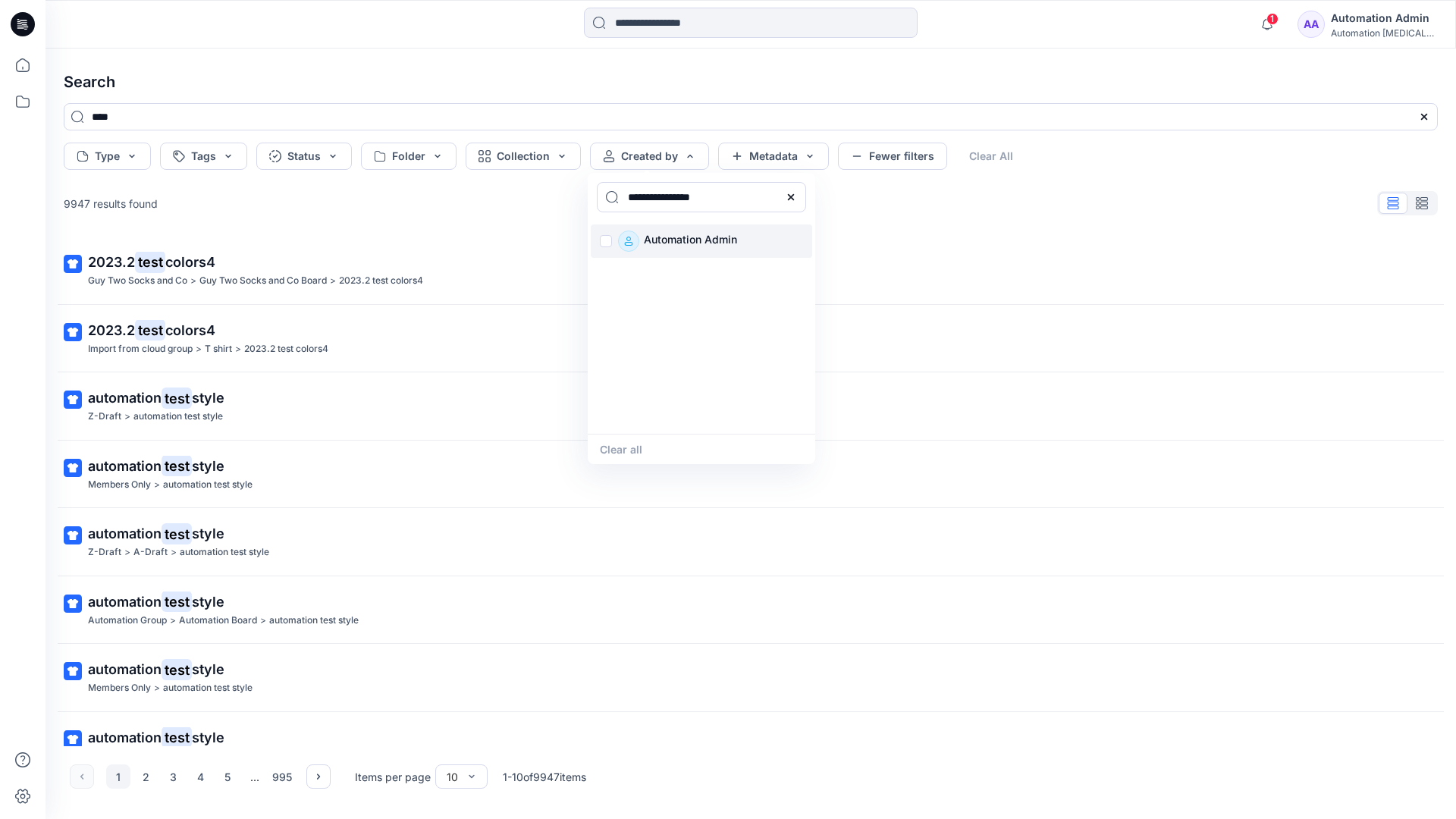
type input "**********"
click at [681, 239] on p "Automation Admin" at bounding box center [690, 240] width 93 height 21
click at [629, 446] on button "Clear all" at bounding box center [621, 449] width 42 height 18
click at [774, 159] on button "Metadata" at bounding box center [774, 157] width 111 height 28
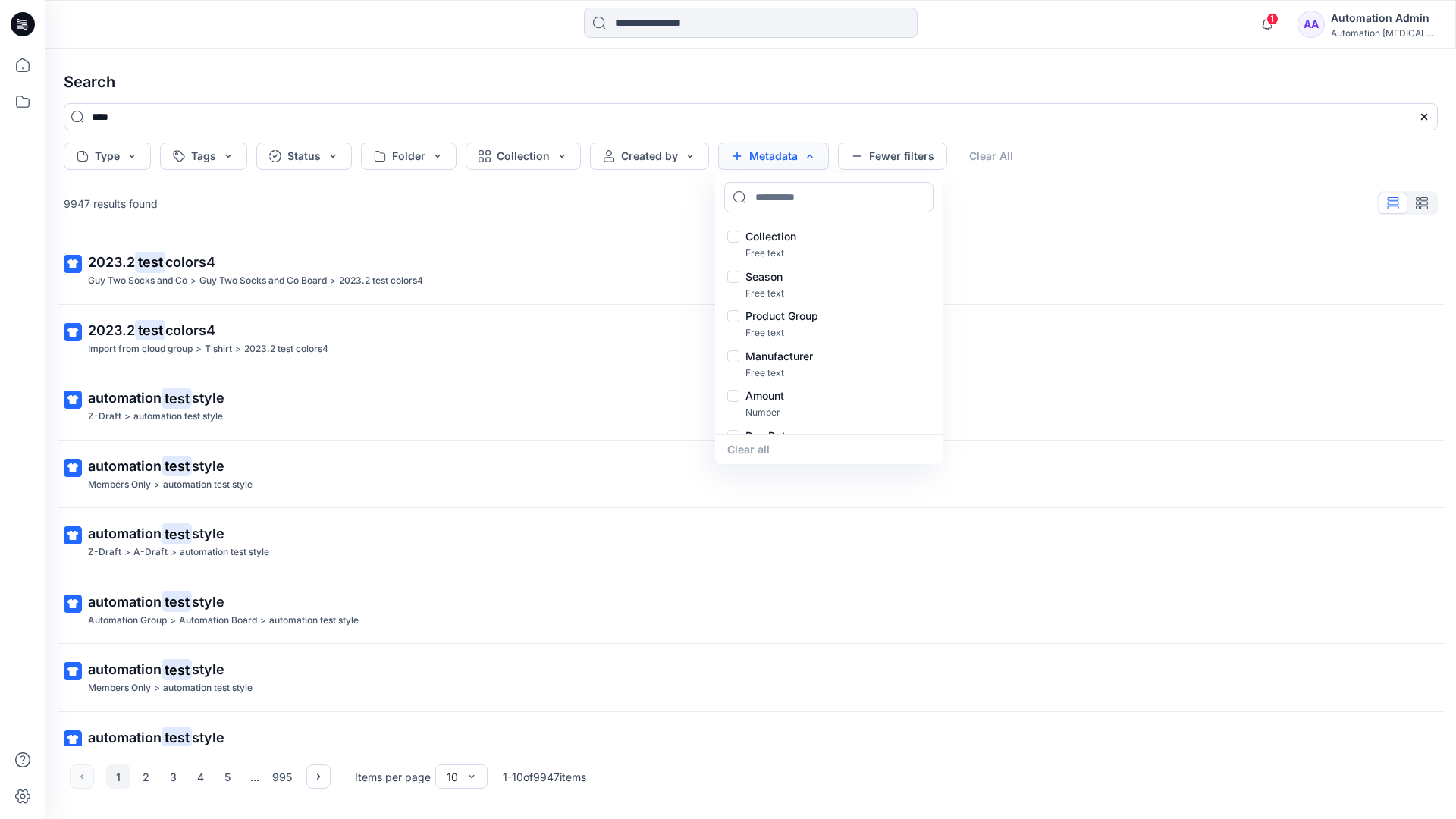
click at [778, 161] on button "Metadata" at bounding box center [774, 157] width 111 height 28
click at [888, 161] on button "Fewer filters" at bounding box center [892, 157] width 110 height 28
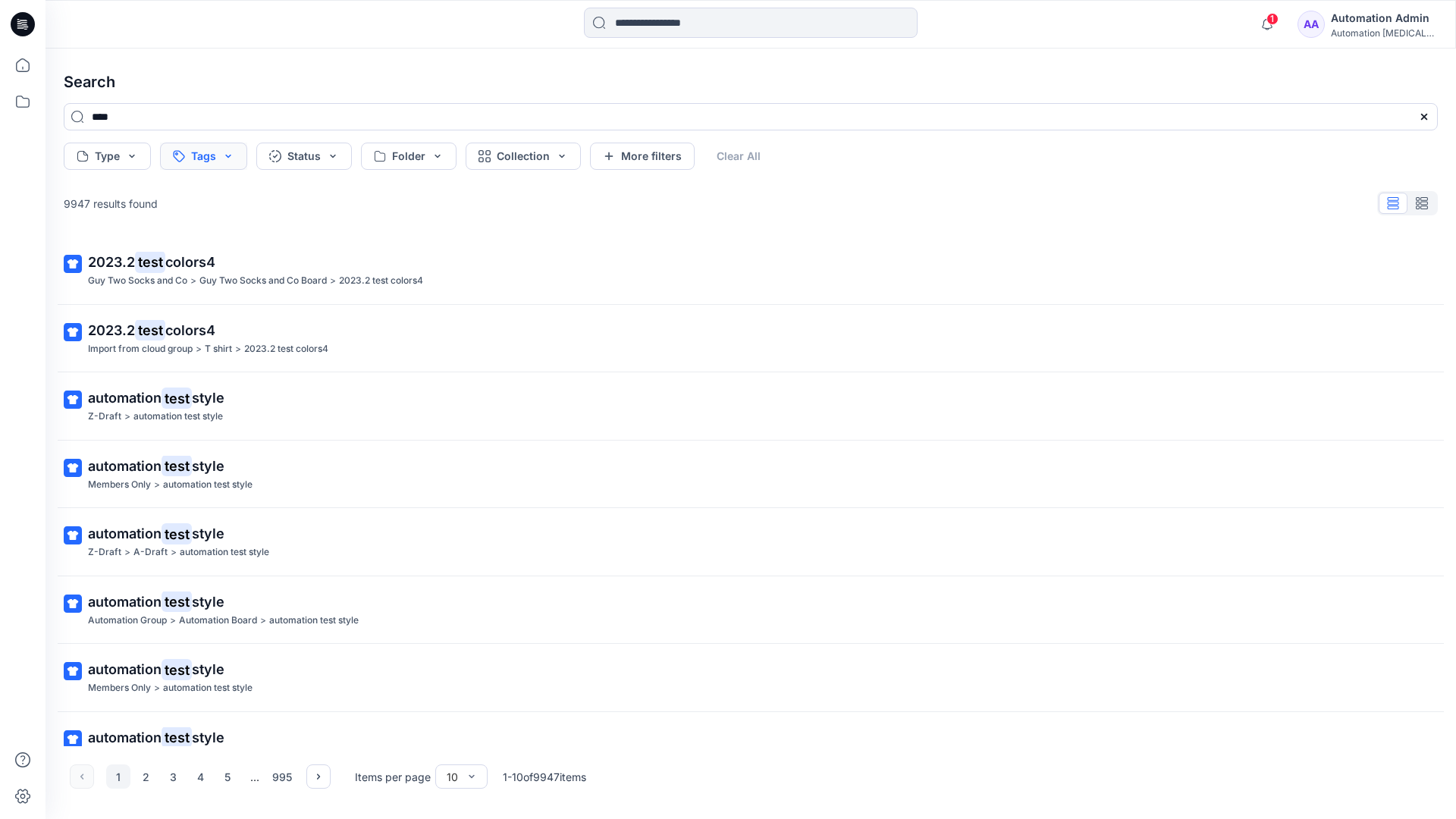
click at [205, 158] on button "Tags" at bounding box center [204, 157] width 87 height 28
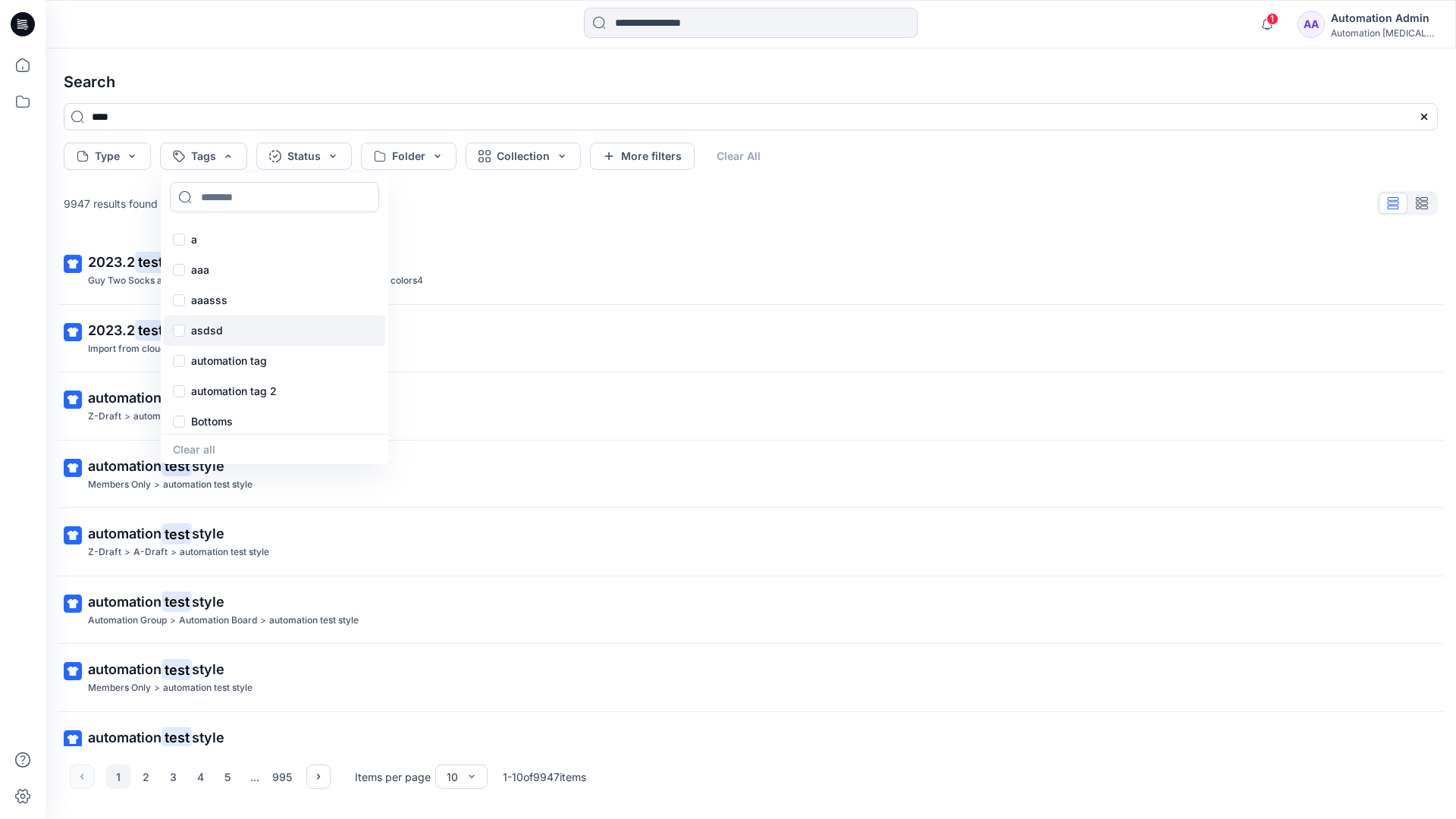
click at [205, 340] on div "asdsd" at bounding box center [274, 330] width 221 height 30
click at [767, 152] on button "Clear All" at bounding box center [763, 157] width 70 height 28
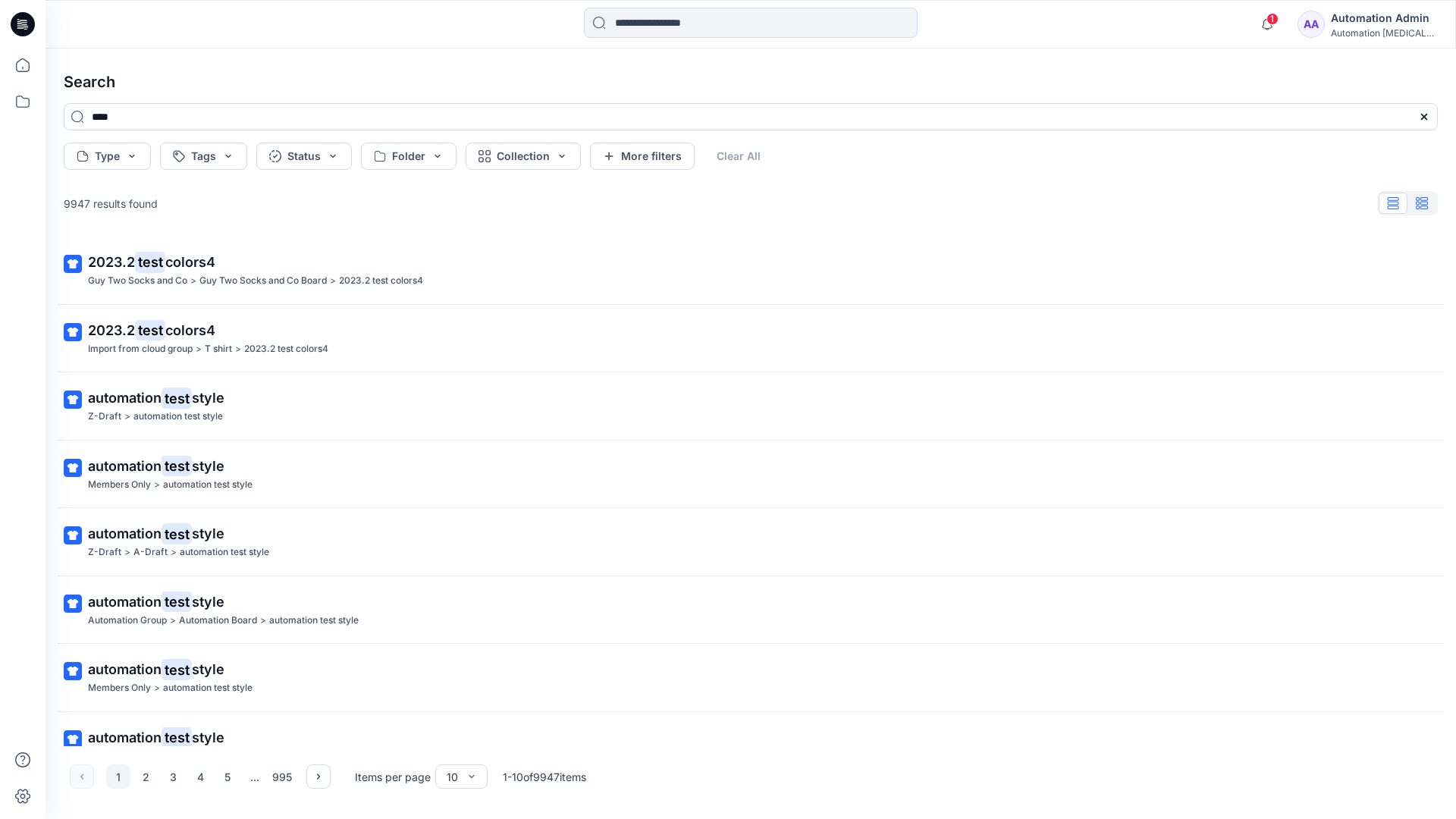
click at [1428, 207] on button "button" at bounding box center [1421, 203] width 29 height 21
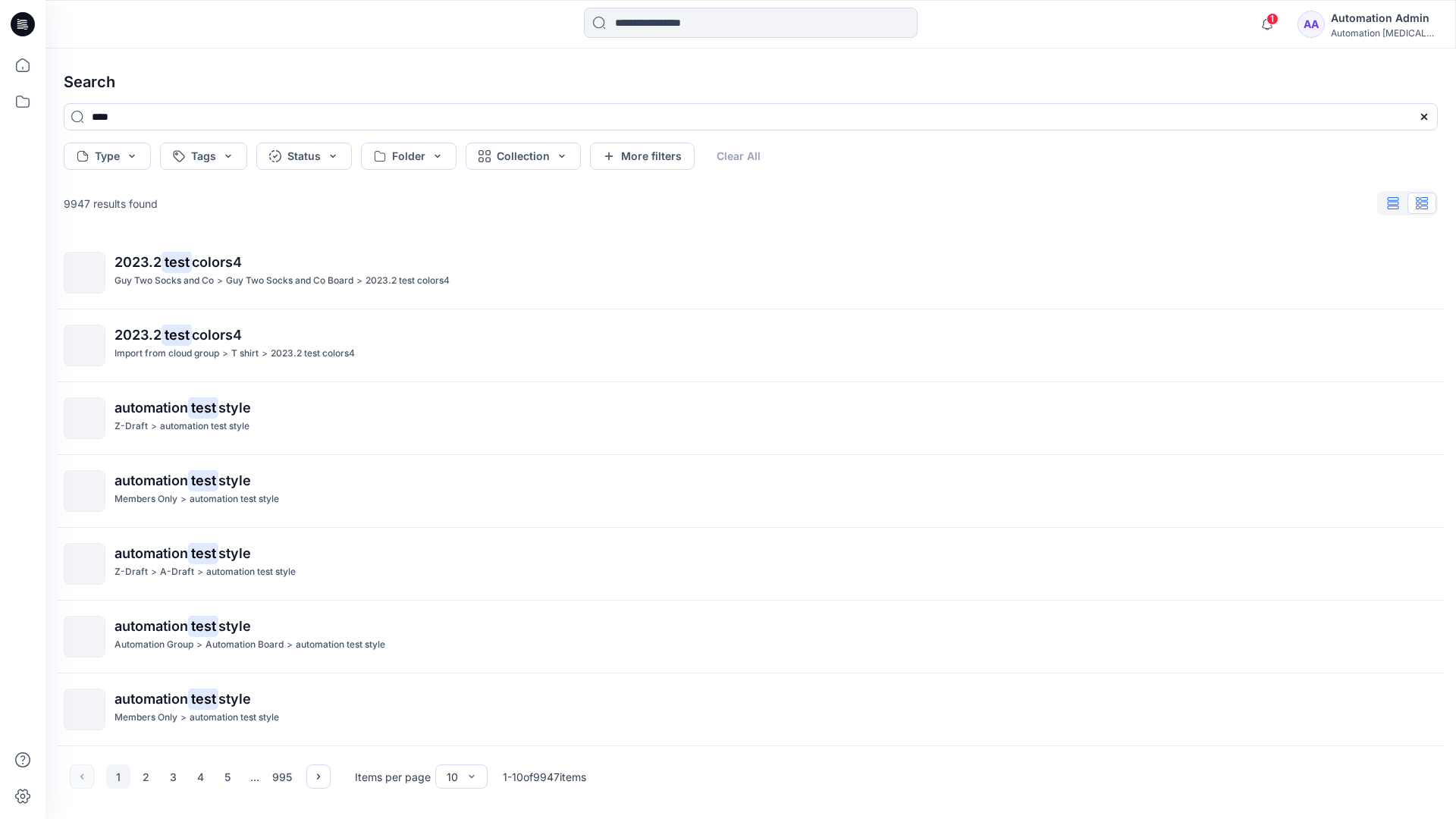
click at [1394, 204] on icon "button" at bounding box center [1393, 203] width 11 height 12
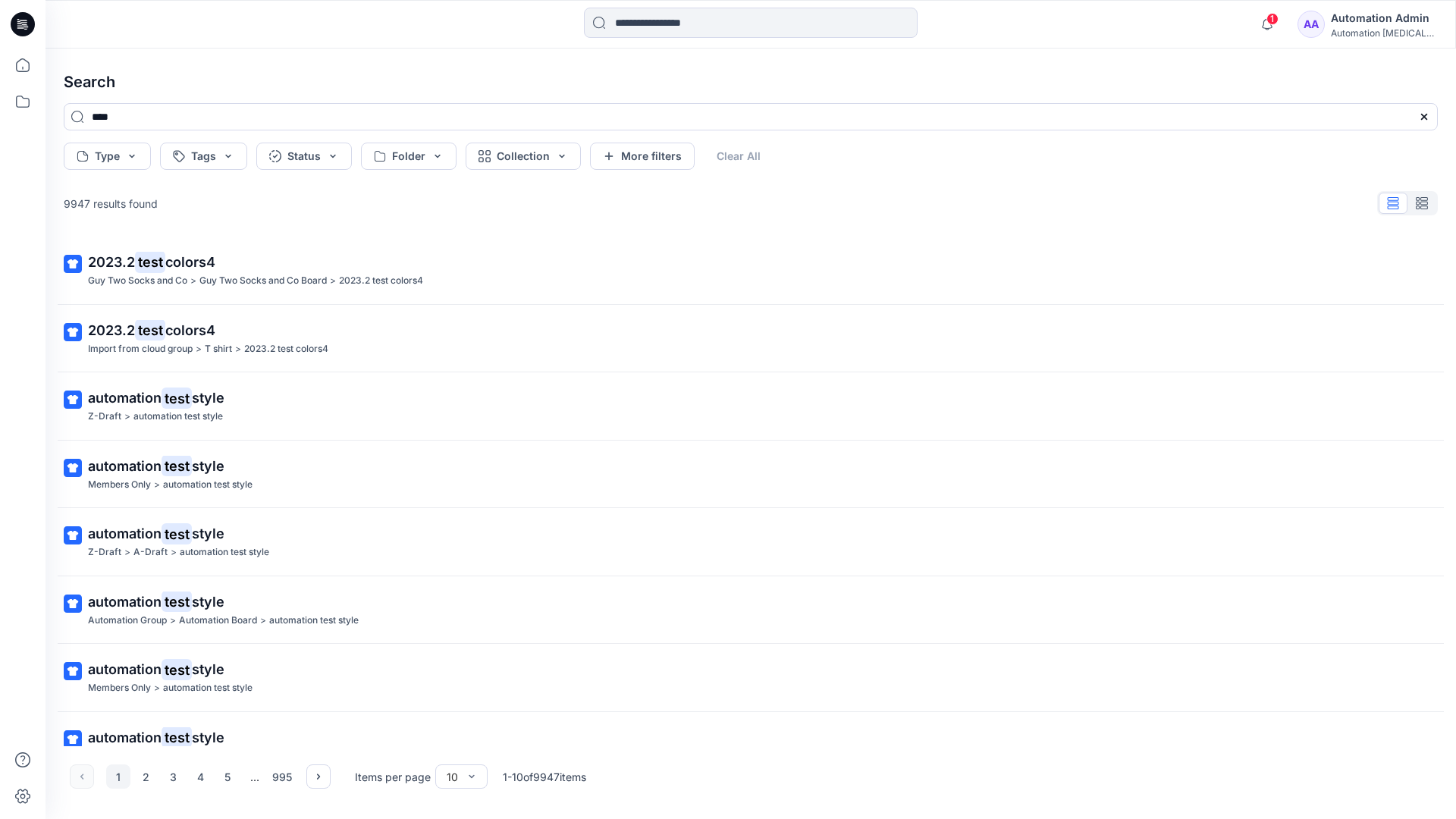
click at [1340, 27] on div "AA Automation Admin Automation testim..." at bounding box center [1367, 24] width 139 height 30
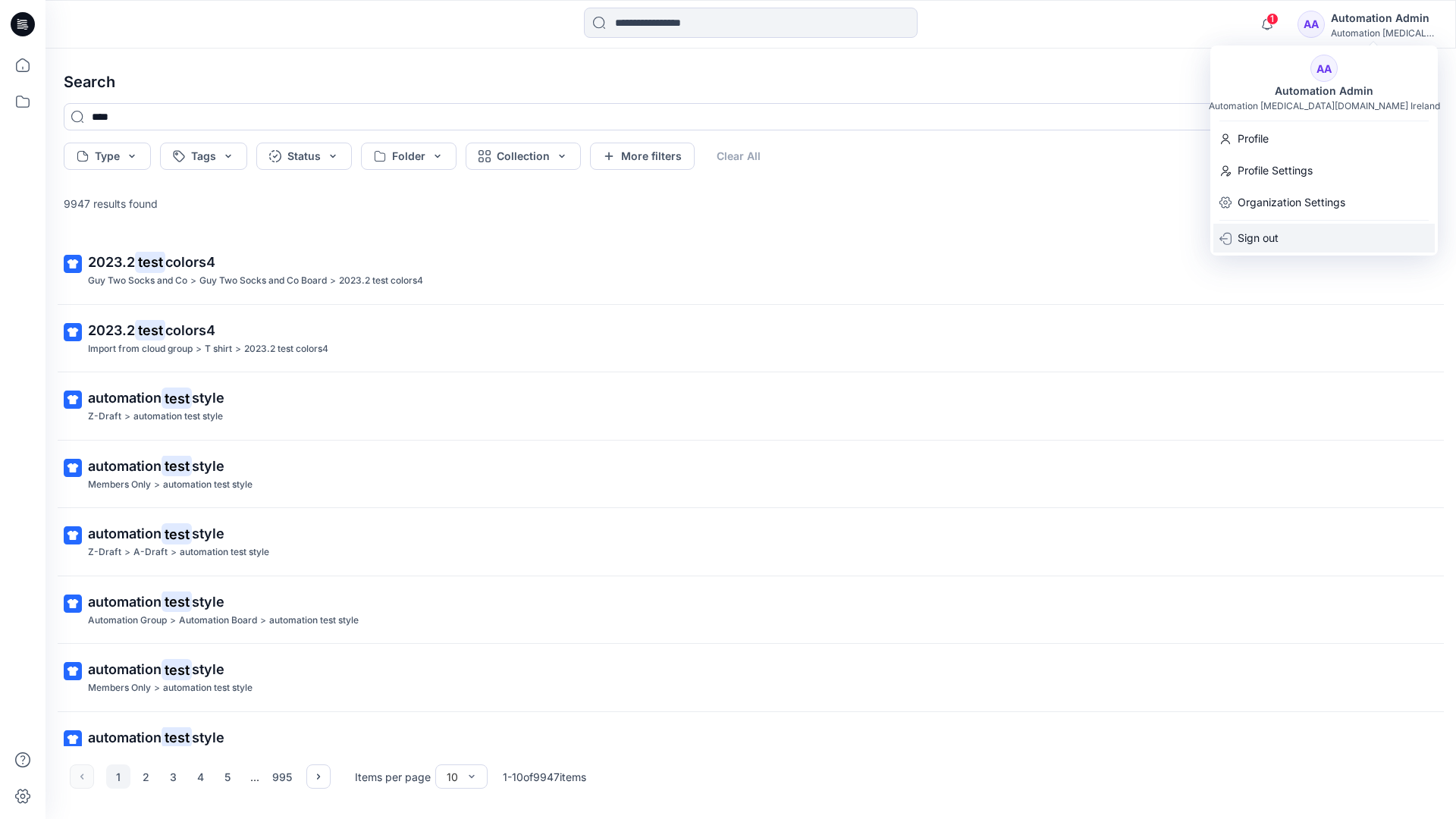
click at [1280, 228] on div "Sign out" at bounding box center [1323, 238] width 221 height 29
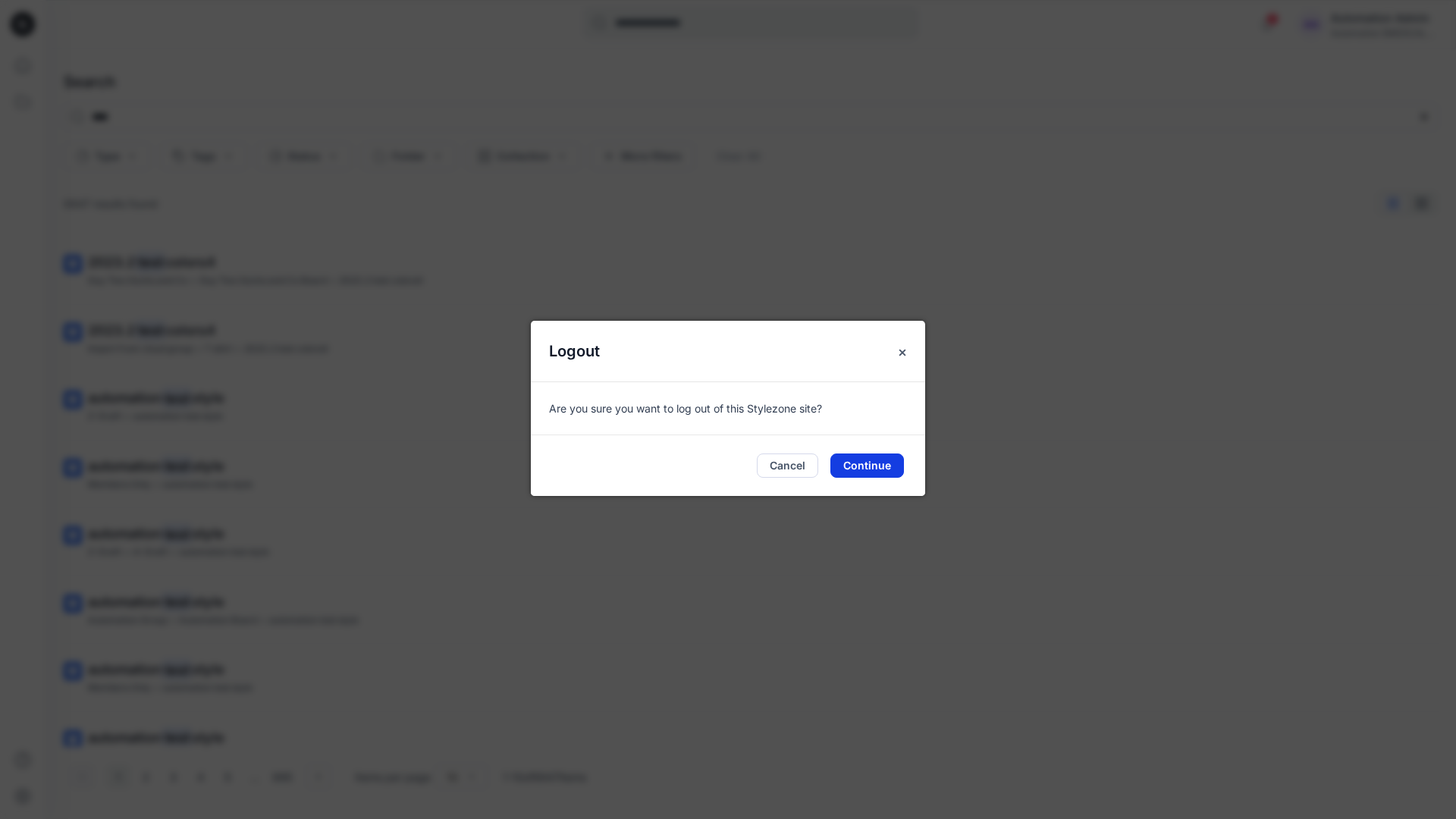
click at [870, 457] on button "Continue" at bounding box center [867, 465] width 74 height 24
